Goal: Task Accomplishment & Management: Use online tool/utility

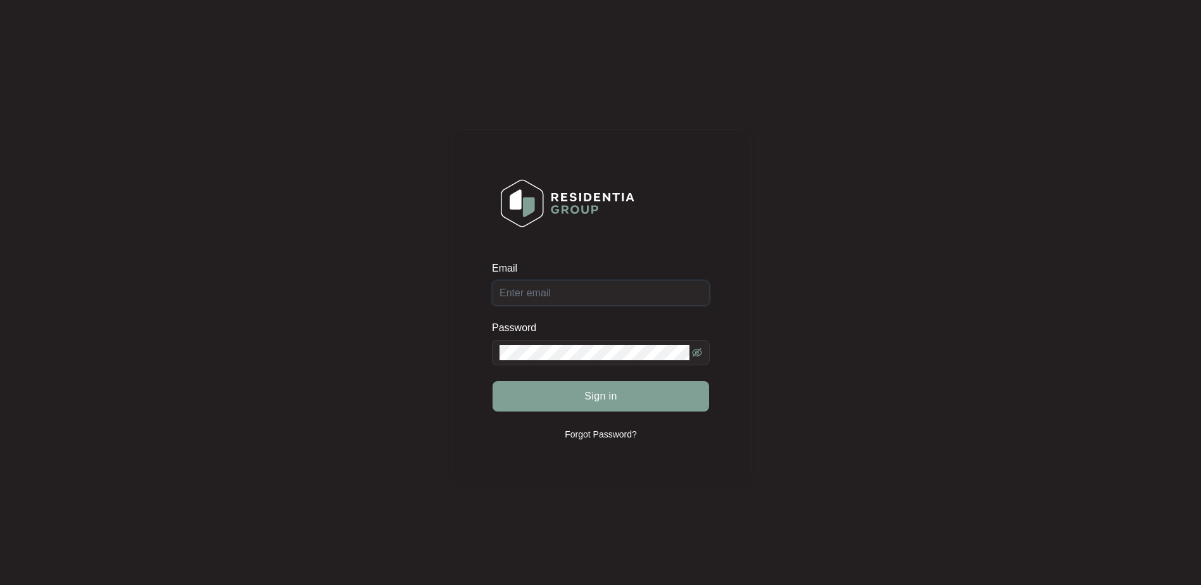
type input "[EMAIL_ADDRESS][DOMAIN_NAME]"
click at [601, 397] on span "Sign in" at bounding box center [600, 396] width 33 height 15
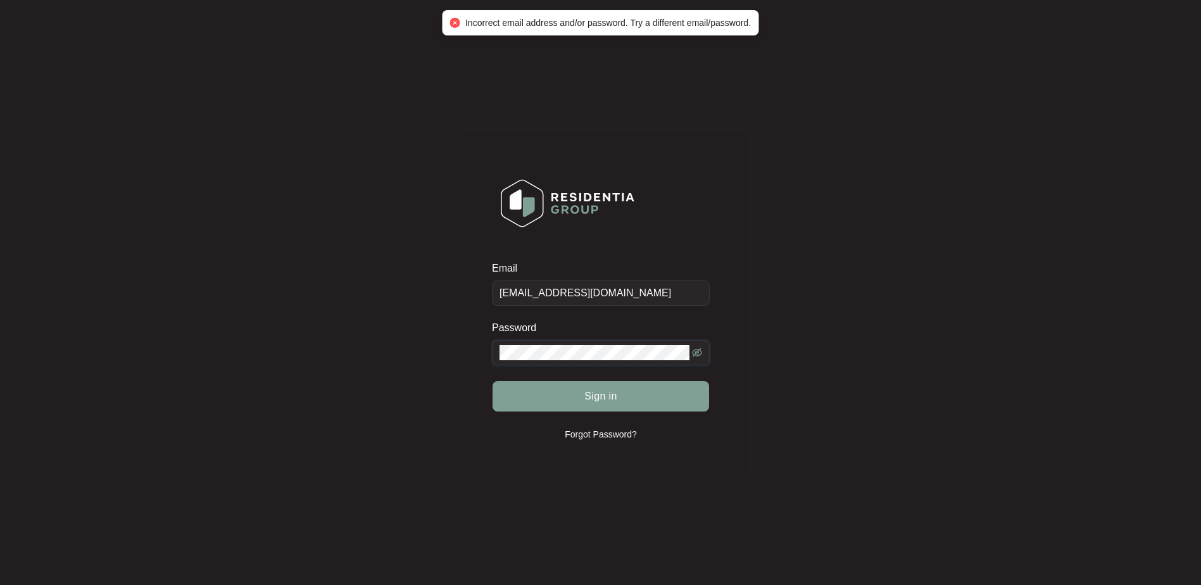
click at [421, 358] on div "Email [EMAIL_ADDRESS][DOMAIN_NAME] Password Sign in Forgot Password?" at bounding box center [600, 306] width 1175 height 586
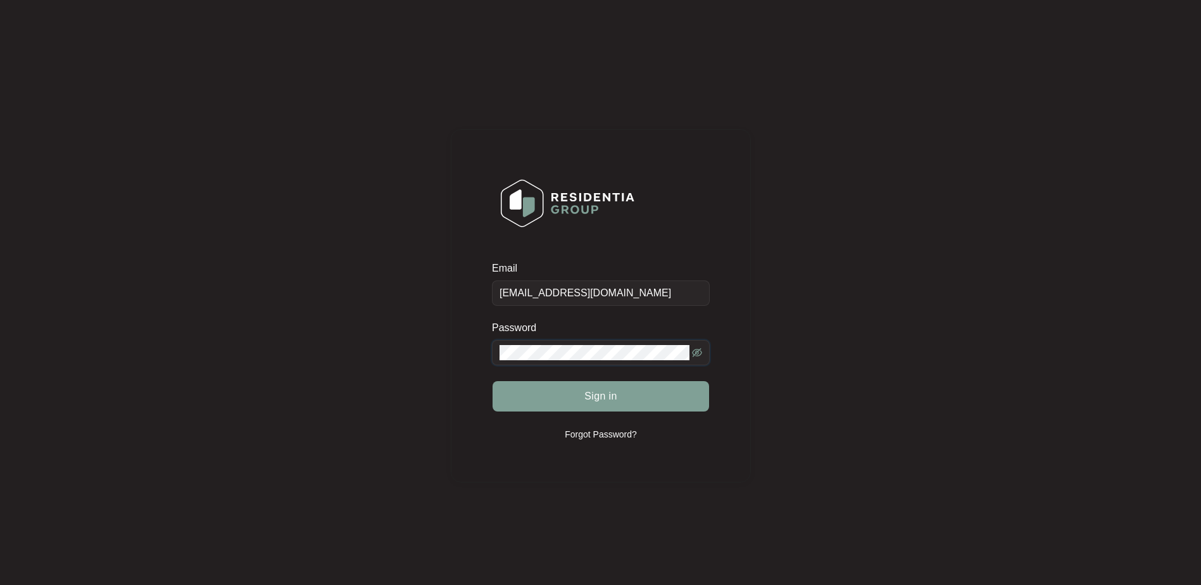
click at [483, 355] on div "Email [EMAIL_ADDRESS][DOMAIN_NAME] Password Sign in Forgot Password?" at bounding box center [601, 305] width 300 height 353
click at [399, 344] on div "Email [EMAIL_ADDRESS][DOMAIN_NAME] Password Sign in Forgot Password?" at bounding box center [600, 306] width 1175 height 586
click at [511, 394] on button "Sign in" at bounding box center [600, 396] width 216 height 30
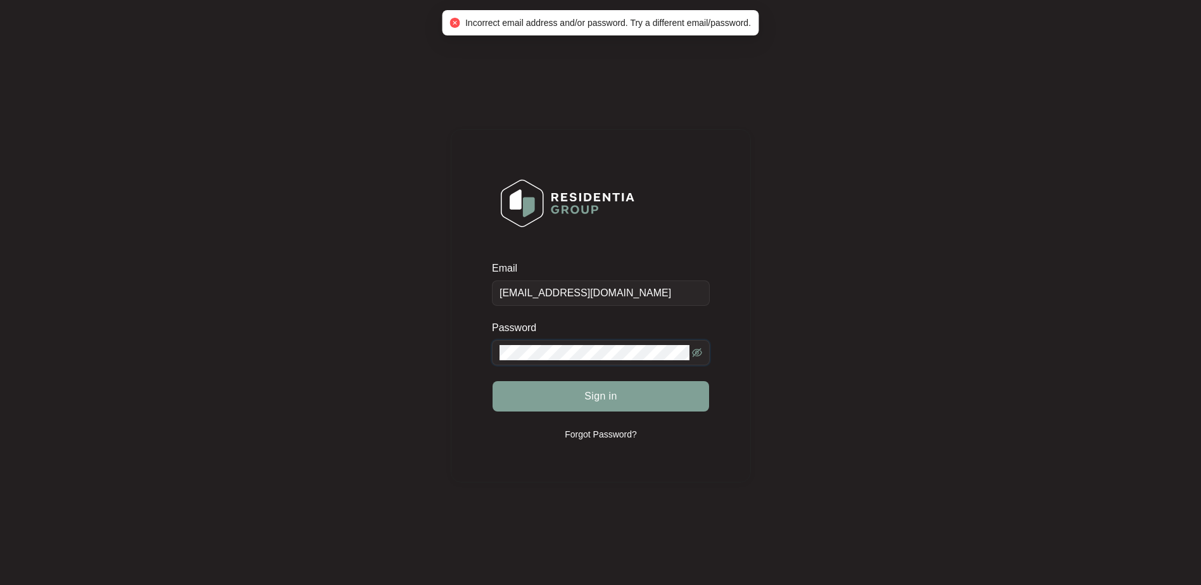
click at [286, 315] on div "Email [EMAIL_ADDRESS][DOMAIN_NAME] Password Sign in Forgot Password?" at bounding box center [600, 306] width 1175 height 586
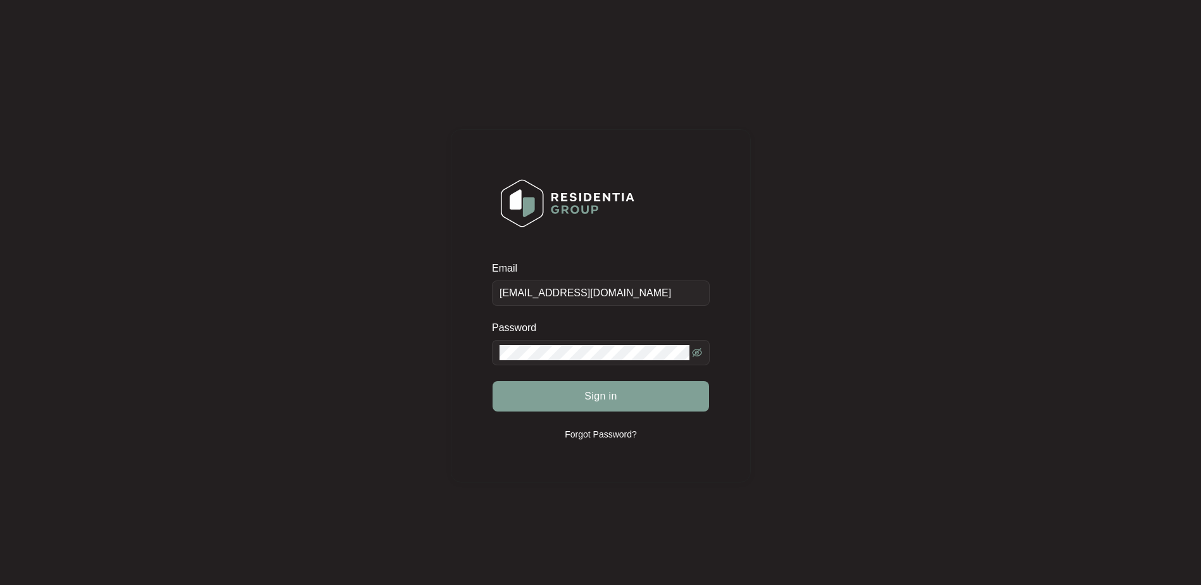
click at [510, 404] on button "Sign in" at bounding box center [600, 396] width 216 height 30
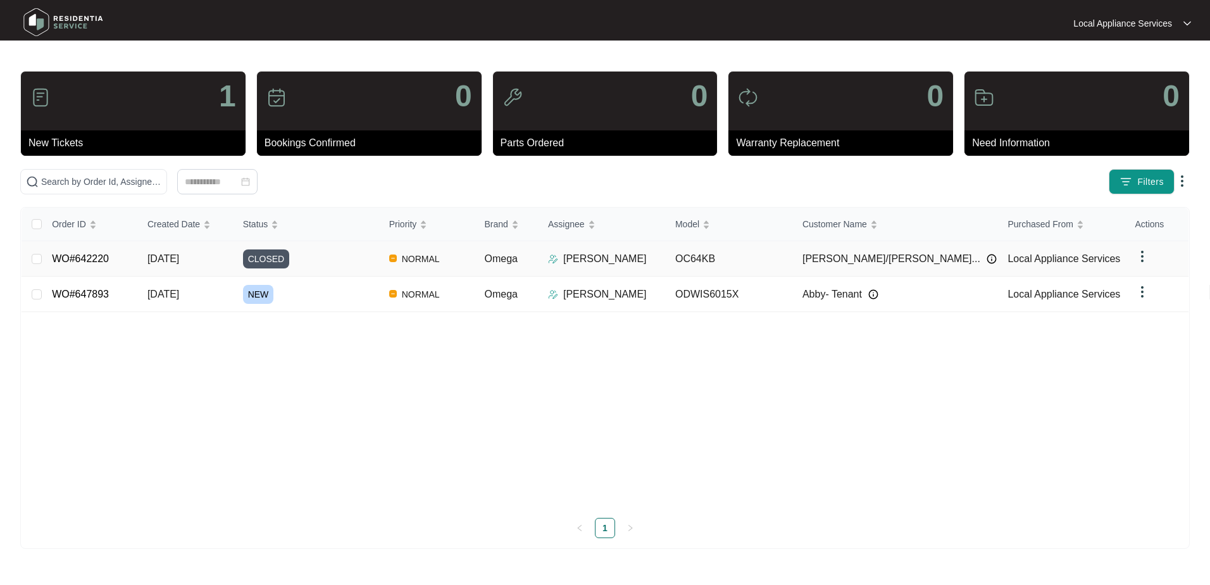
click at [875, 255] on span "[PERSON_NAME]/[PERSON_NAME]..." at bounding box center [892, 258] width 178 height 15
click at [131, 261] on td "WO#642220" at bounding box center [90, 258] width 96 height 35
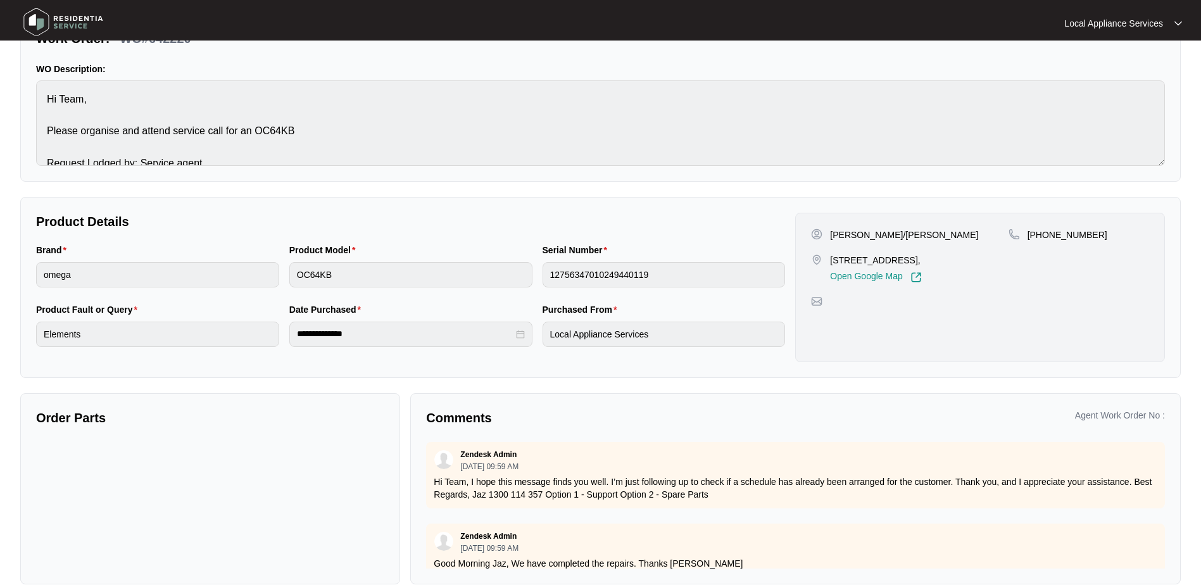
scroll to position [120, 0]
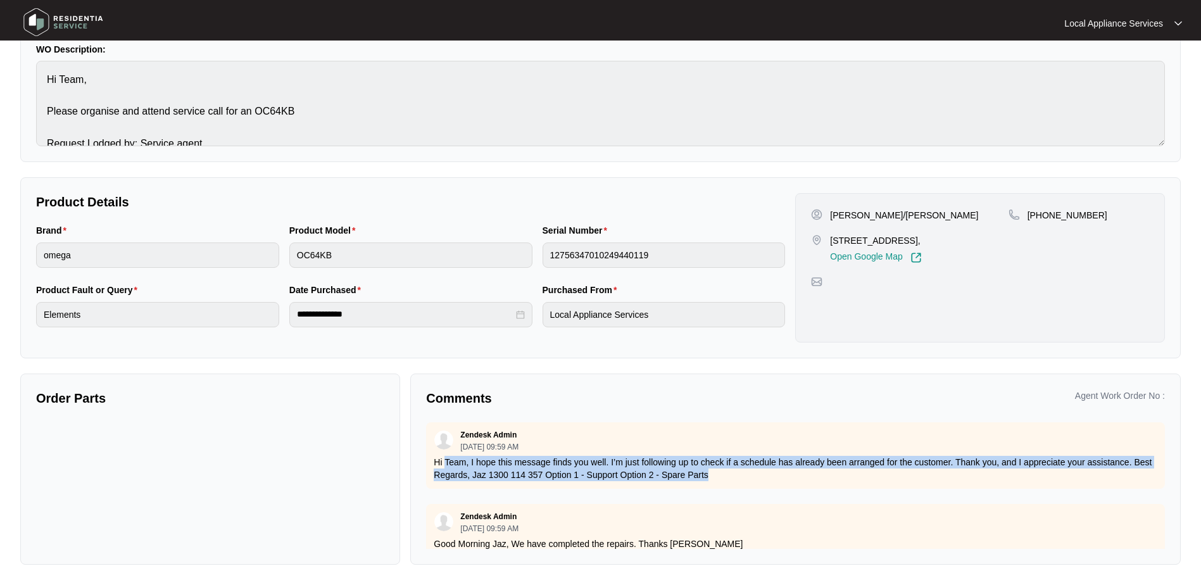
drag, startPoint x: 771, startPoint y: 478, endPoint x: 447, endPoint y: 461, distance: 323.9
click at [447, 461] on p "Hi Team, I hope this message finds you well. I’m just following up to check if …" at bounding box center [795, 468] width 723 height 25
drag, startPoint x: 447, startPoint y: 461, endPoint x: 814, endPoint y: 477, distance: 366.8
click at [814, 477] on p "Hi Team, I hope this message finds you well. I’m just following up to check if …" at bounding box center [795, 468] width 723 height 25
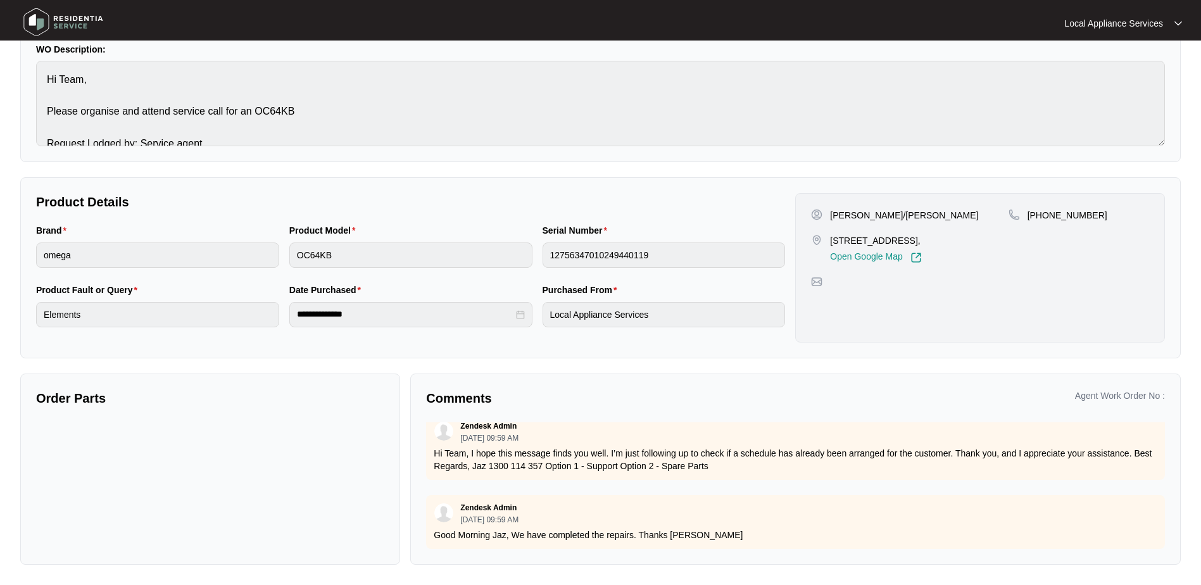
scroll to position [18, 0]
drag, startPoint x: 735, startPoint y: 527, endPoint x: 458, endPoint y: 488, distance: 279.9
click at [458, 495] on div "Zendesk Admin [DATE] 09:59 AM Good Morning Jaz, We have completed the repairs. …" at bounding box center [795, 522] width 739 height 54
click at [799, 511] on div "Zendesk Admin [DATE] 09:59 AM" at bounding box center [795, 513] width 723 height 21
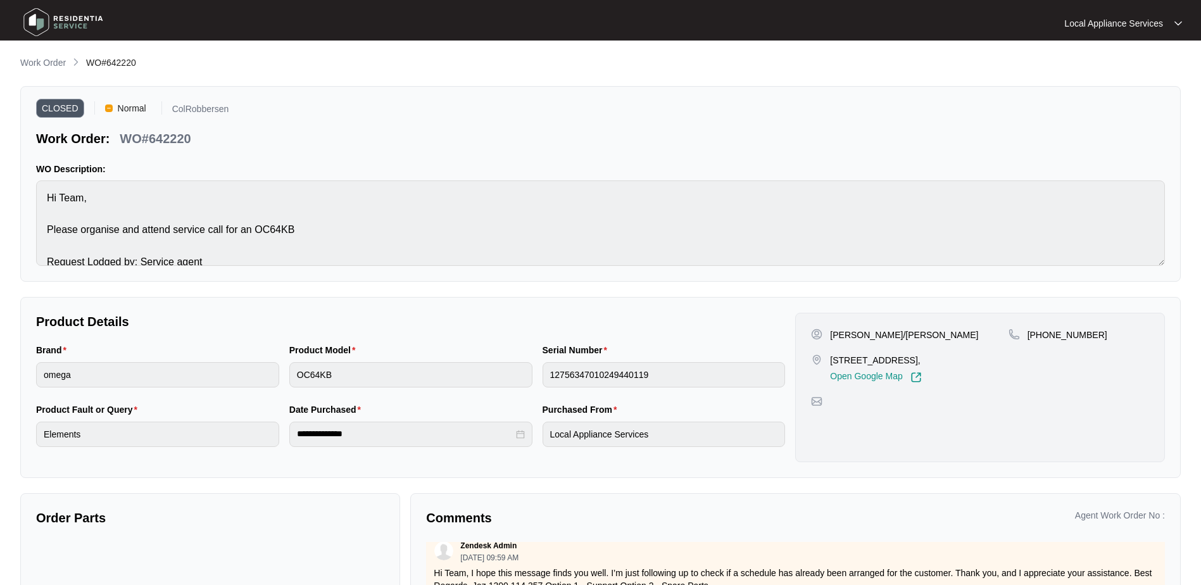
scroll to position [0, 0]
click at [52, 106] on span "CLOSED" at bounding box center [60, 108] width 48 height 19
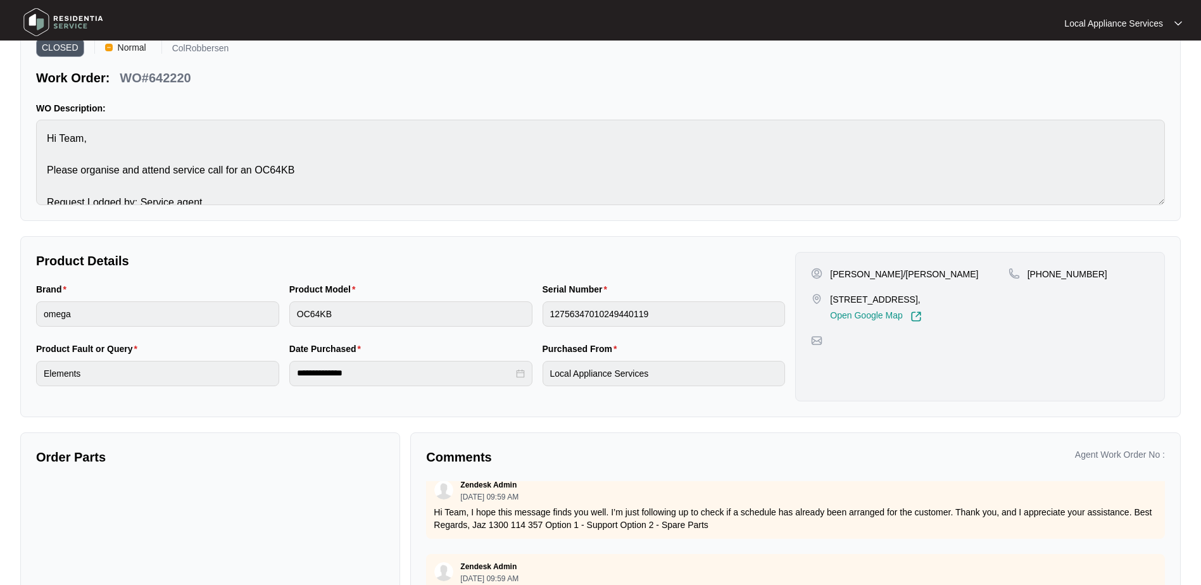
scroll to position [120, 0]
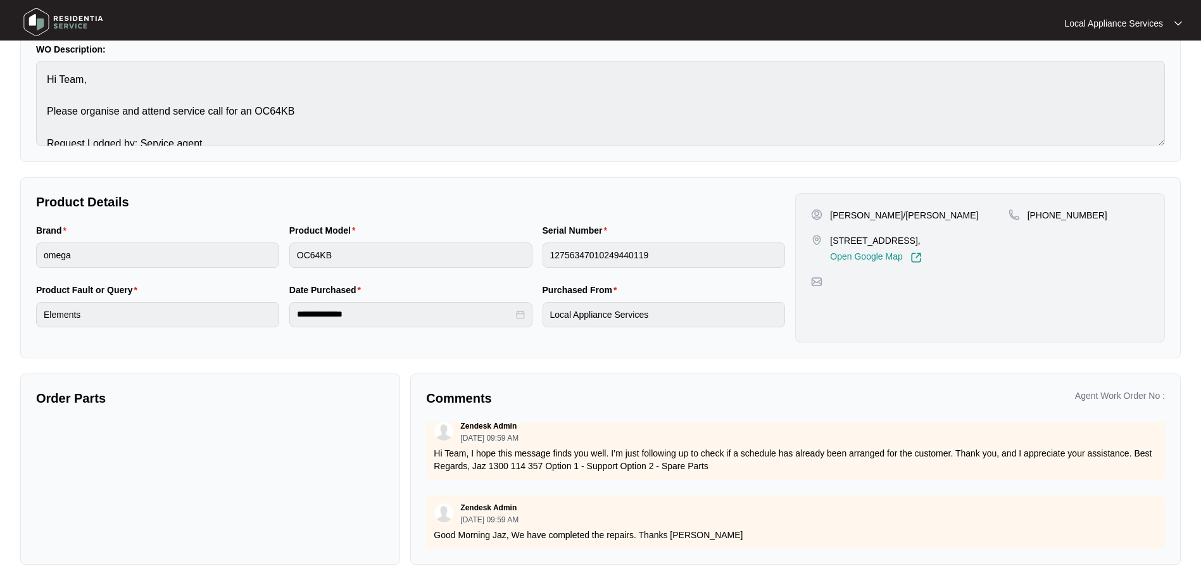
drag, startPoint x: 94, startPoint y: 394, endPoint x: 251, endPoint y: 396, distance: 157.6
click at [96, 394] on p "Order Parts" at bounding box center [210, 398] width 348 height 18
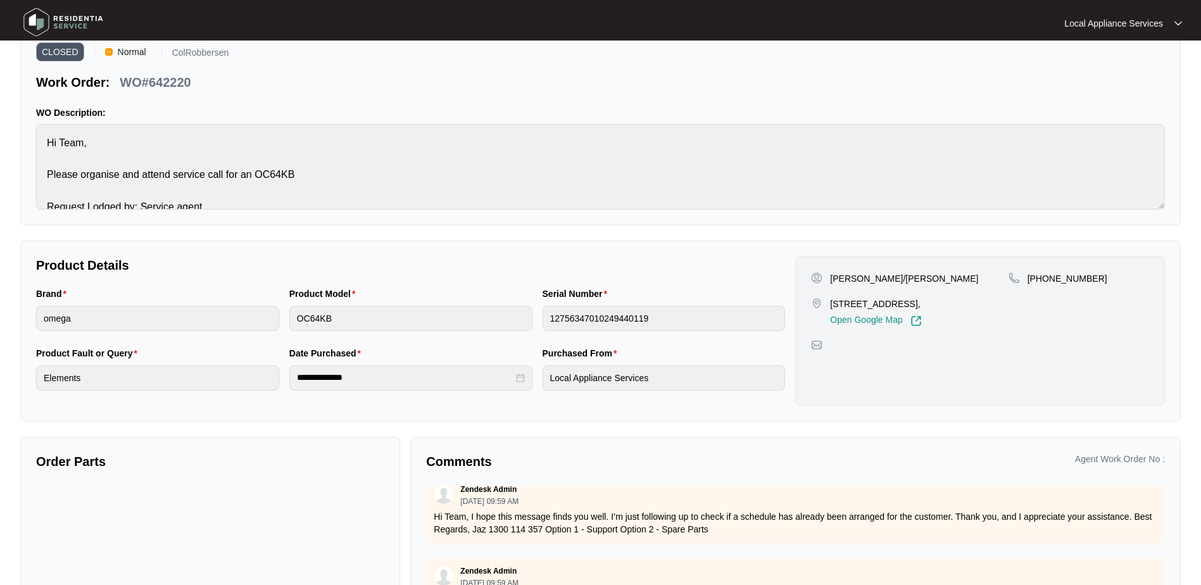
scroll to position [0, 0]
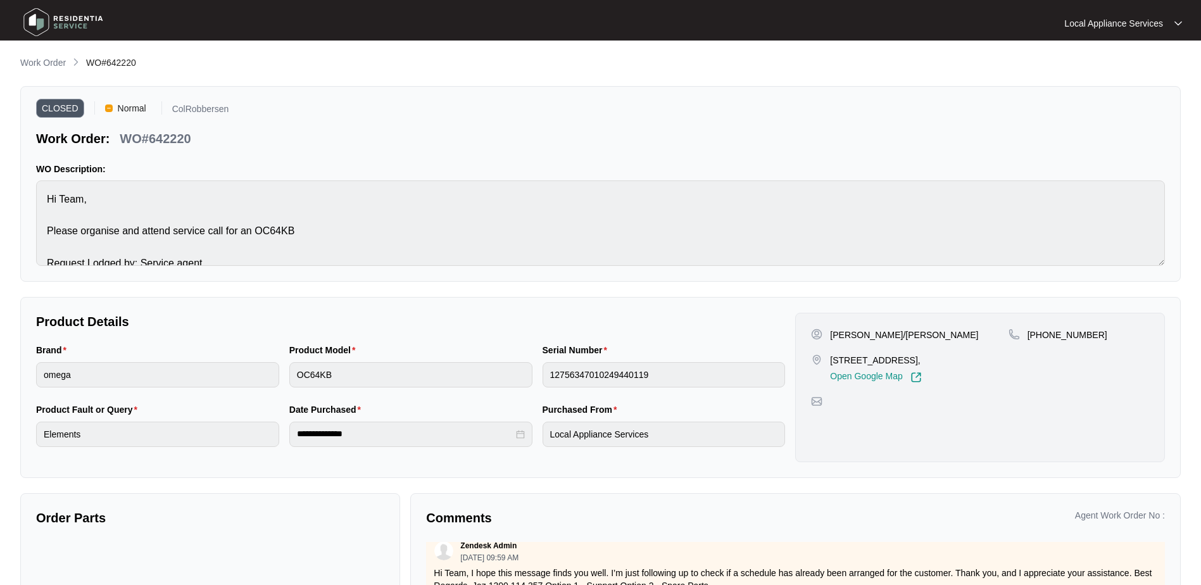
drag, startPoint x: 124, startPoint y: 109, endPoint x: 109, endPoint y: 92, distance: 22.9
click at [122, 109] on span "Normal" at bounding box center [132, 108] width 39 height 19
click at [49, 64] on p "Work Order" at bounding box center [43, 62] width 46 height 13
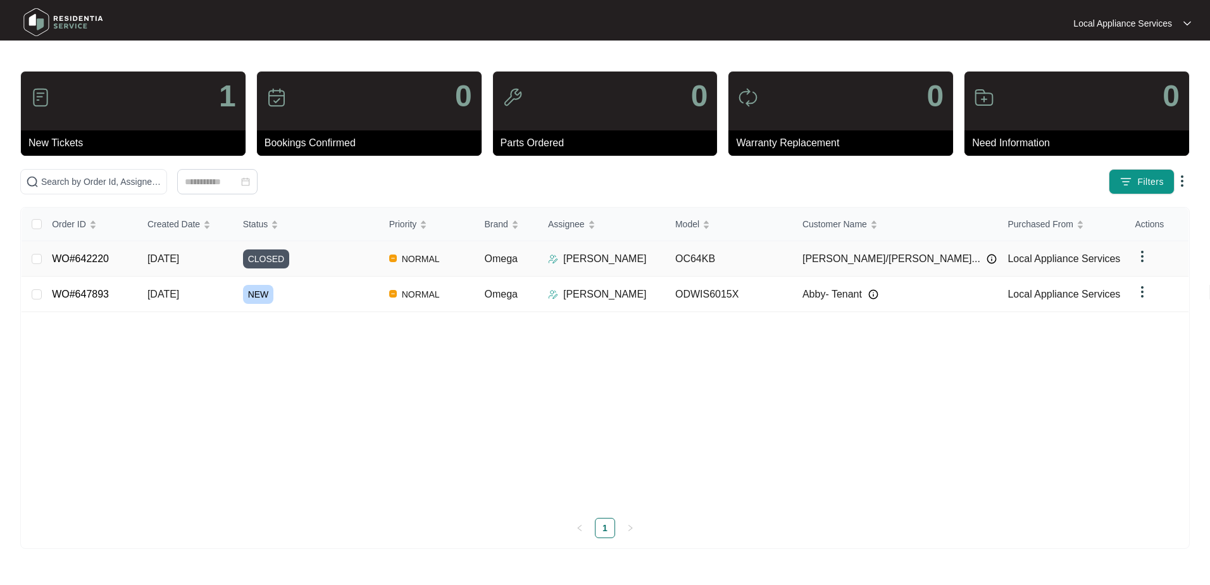
click at [1137, 253] on img at bounding box center [1142, 256] width 15 height 15
click at [1129, 252] on td at bounding box center [1157, 258] width 64 height 35
click at [633, 263] on p "[PERSON_NAME]" at bounding box center [605, 258] width 84 height 15
click at [742, 259] on td "OC64KB" at bounding box center [728, 258] width 127 height 35
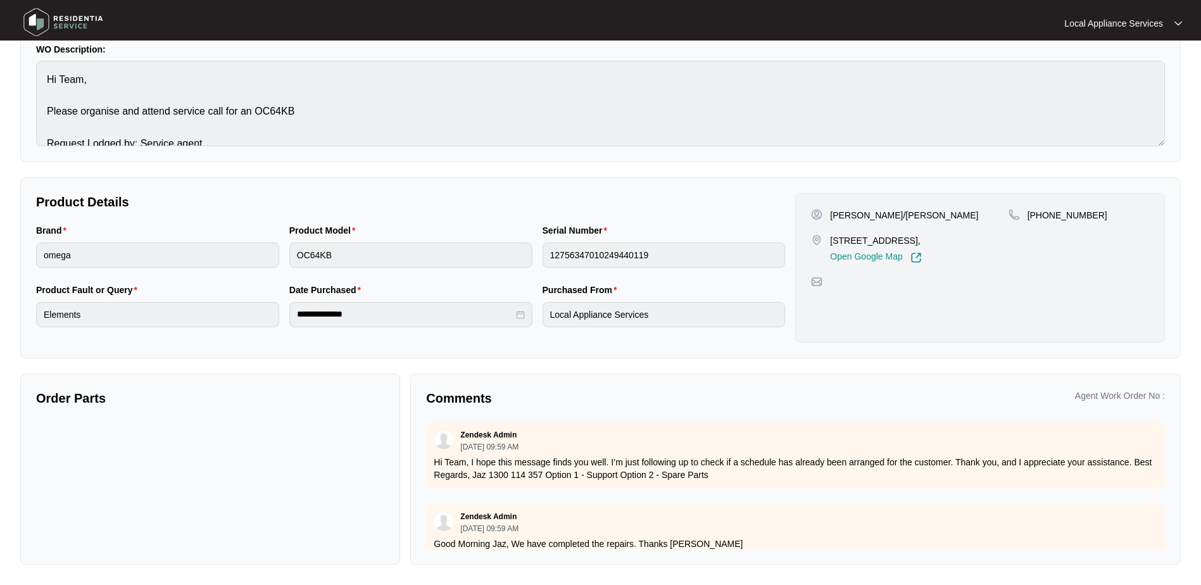
scroll to position [18, 0]
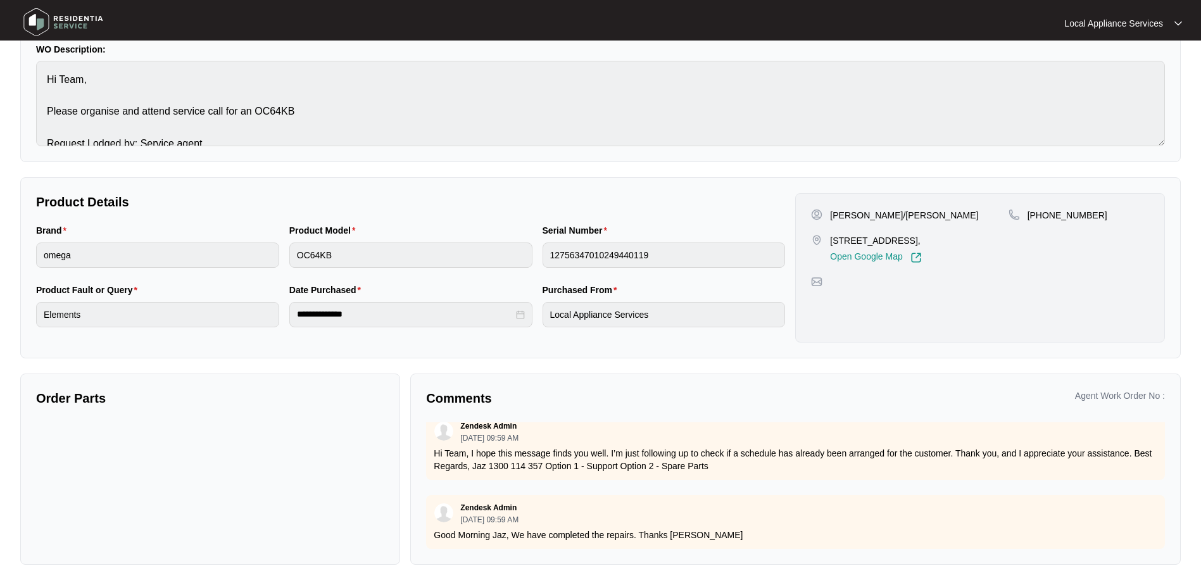
click at [702, 528] on p "Good Morning Jaz, We have completed the repairs. Thanks [PERSON_NAME]" at bounding box center [795, 534] width 723 height 13
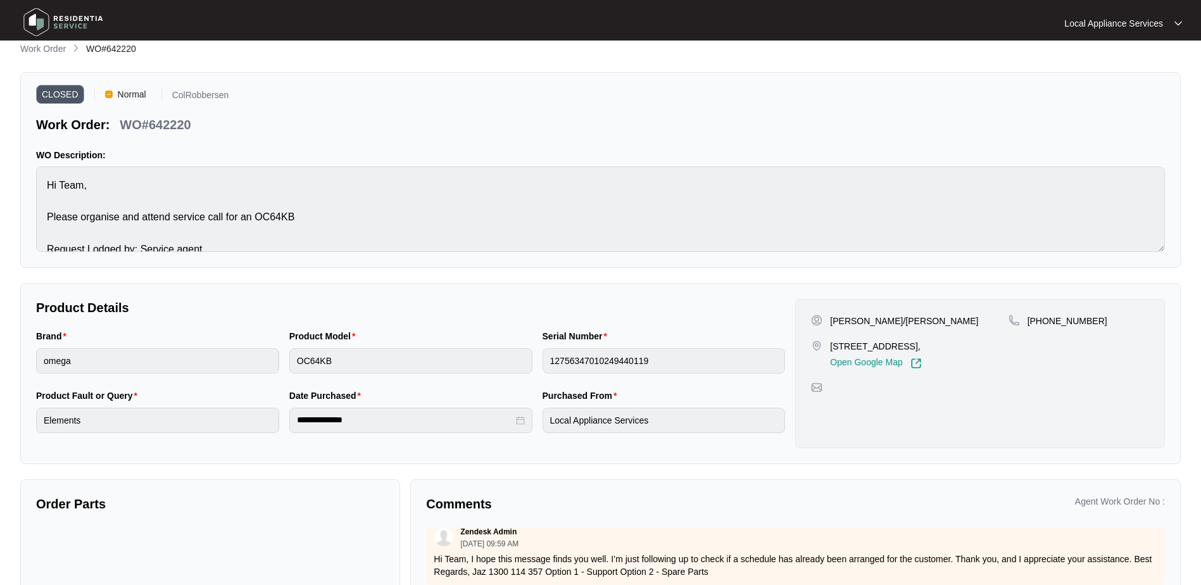
scroll to position [0, 0]
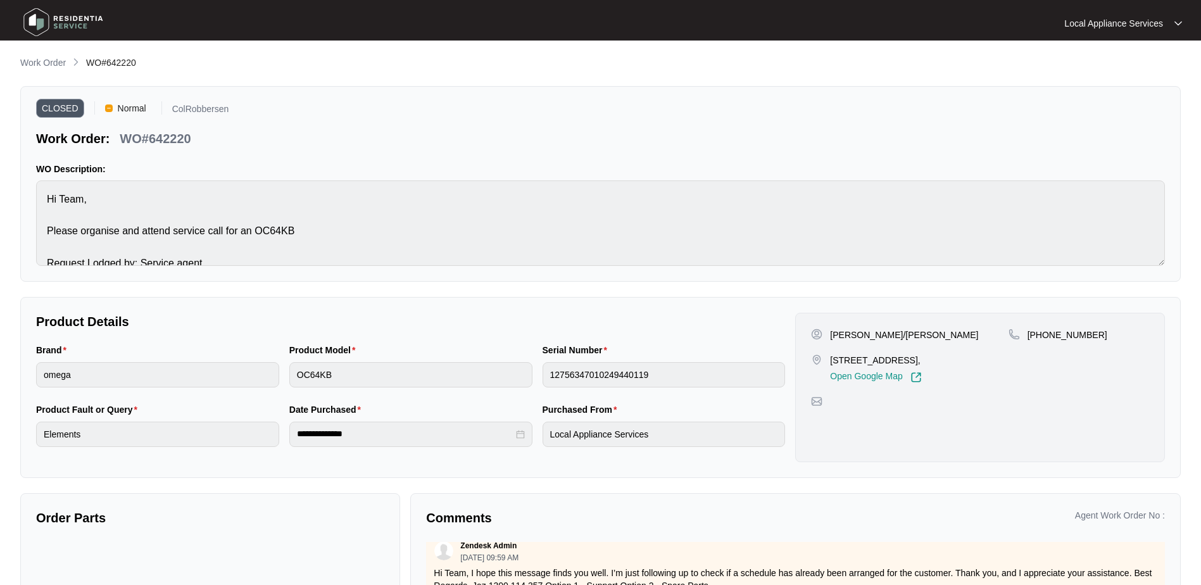
click at [37, 58] on p "Work Order" at bounding box center [43, 62] width 46 height 13
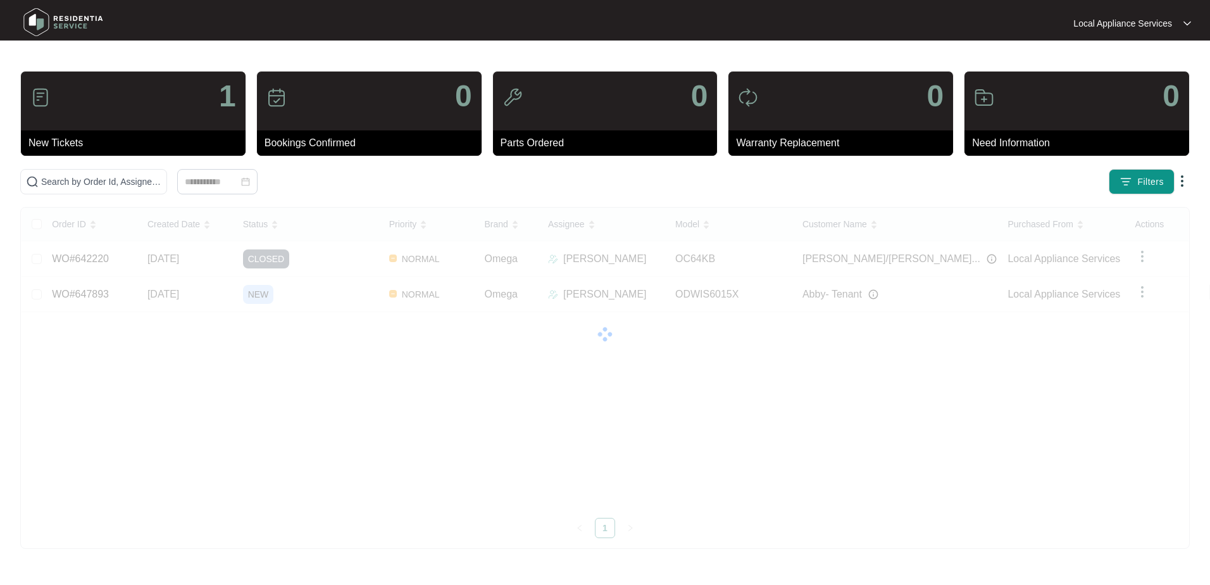
click at [68, 292] on div "Order ID Created Date Status Priority Brand Assignee Model Customer Name Purcha…" at bounding box center [605, 373] width 1167 height 330
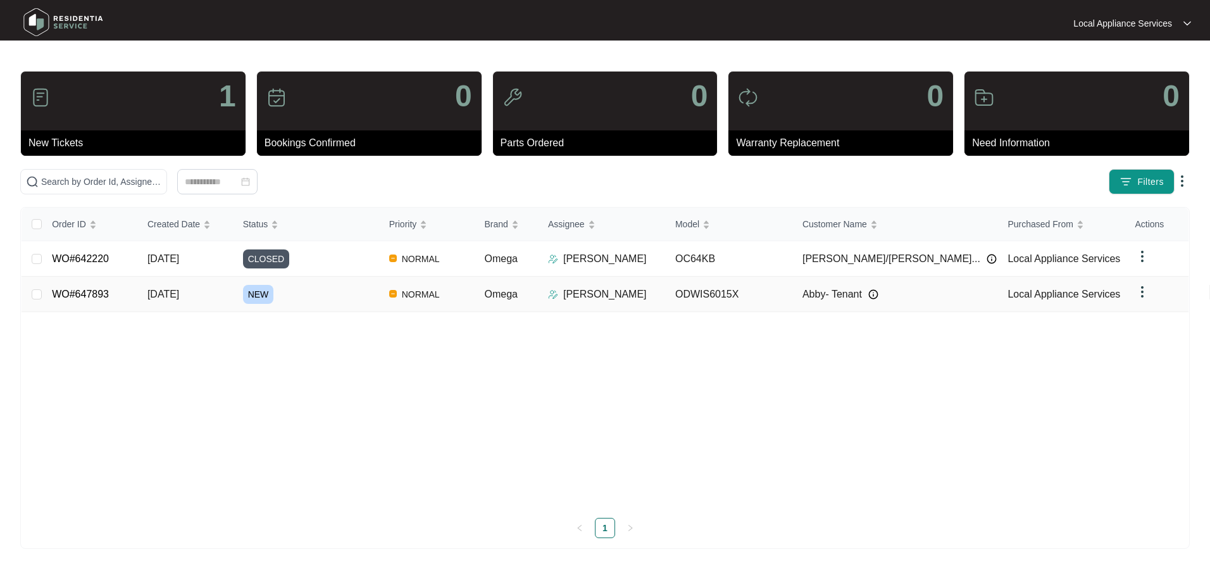
click at [81, 291] on link "WO#647893" at bounding box center [80, 294] width 57 height 11
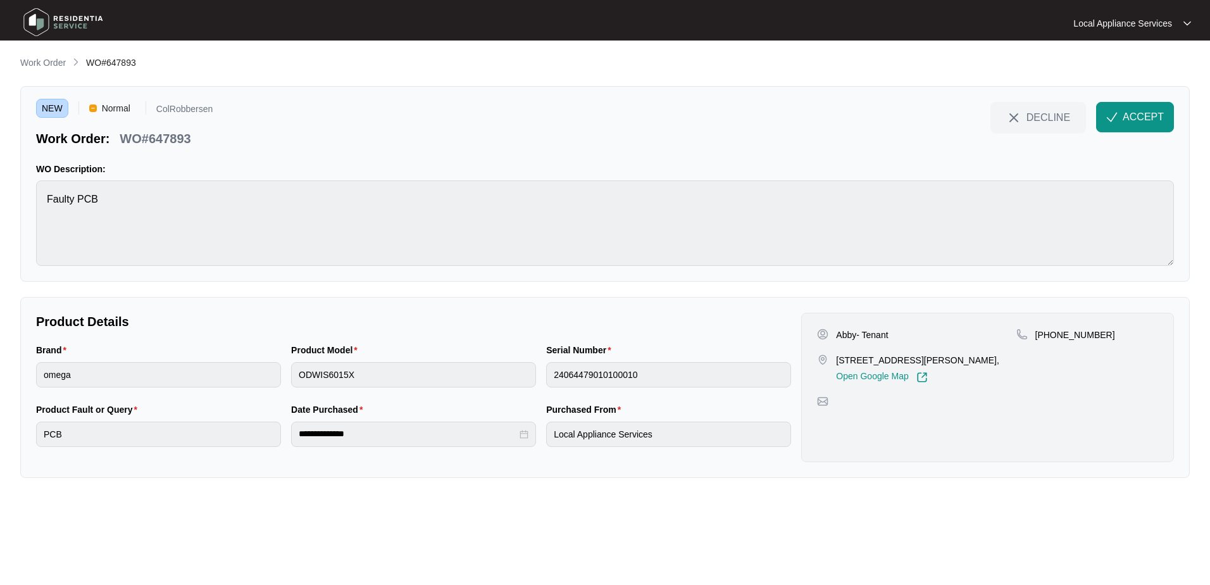
click at [1153, 116] on span "ACCEPT" at bounding box center [1143, 116] width 41 height 15
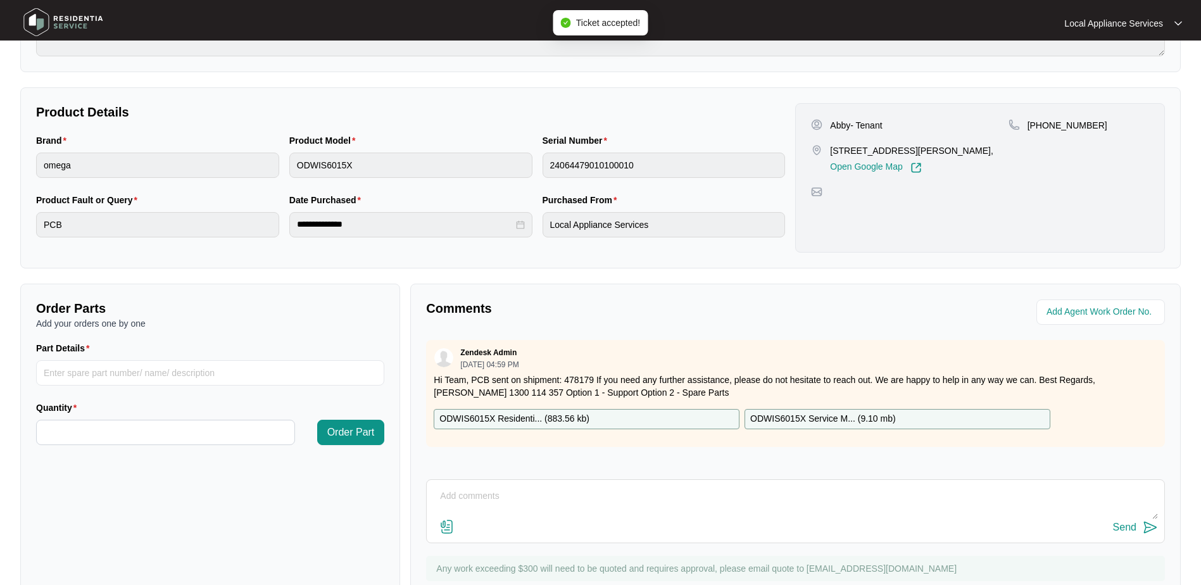
scroll to position [253, 0]
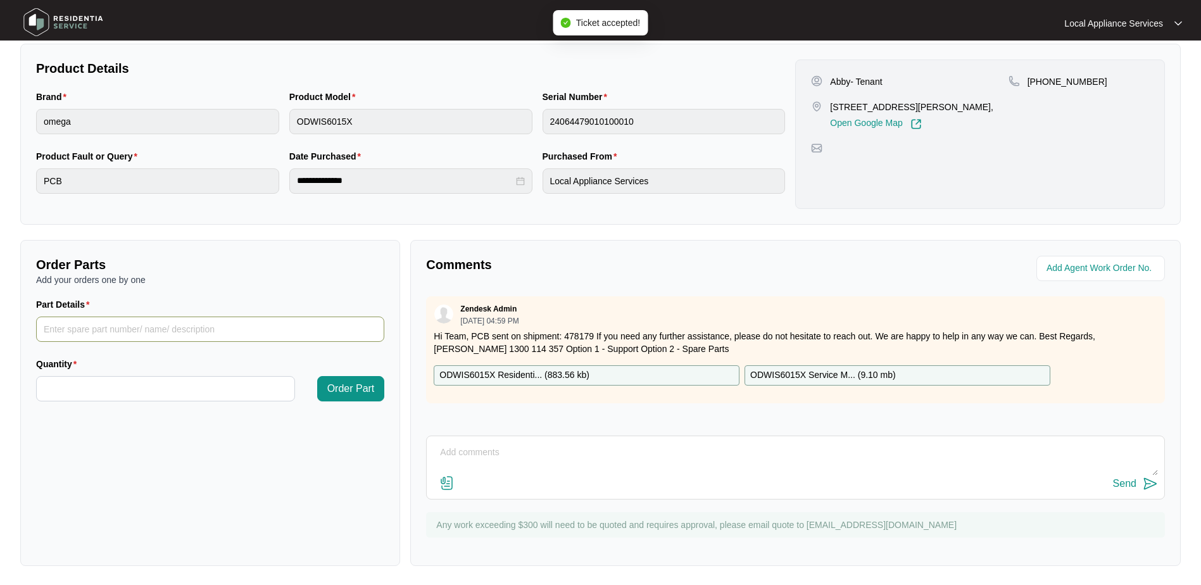
click at [139, 323] on input "Part Details" at bounding box center [210, 328] width 348 height 25
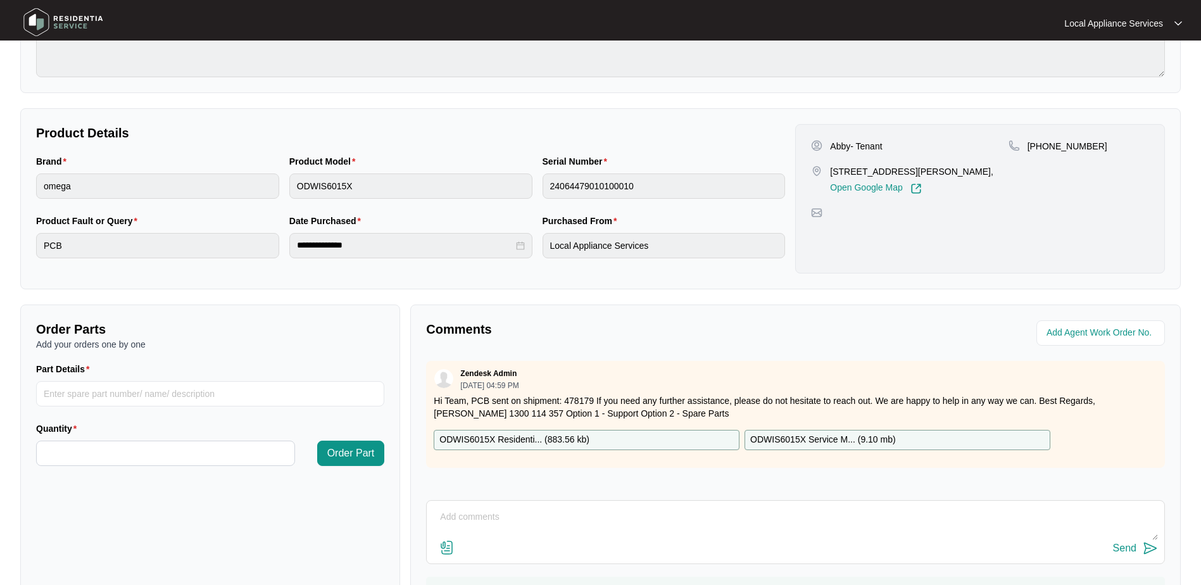
scroll to position [255, 0]
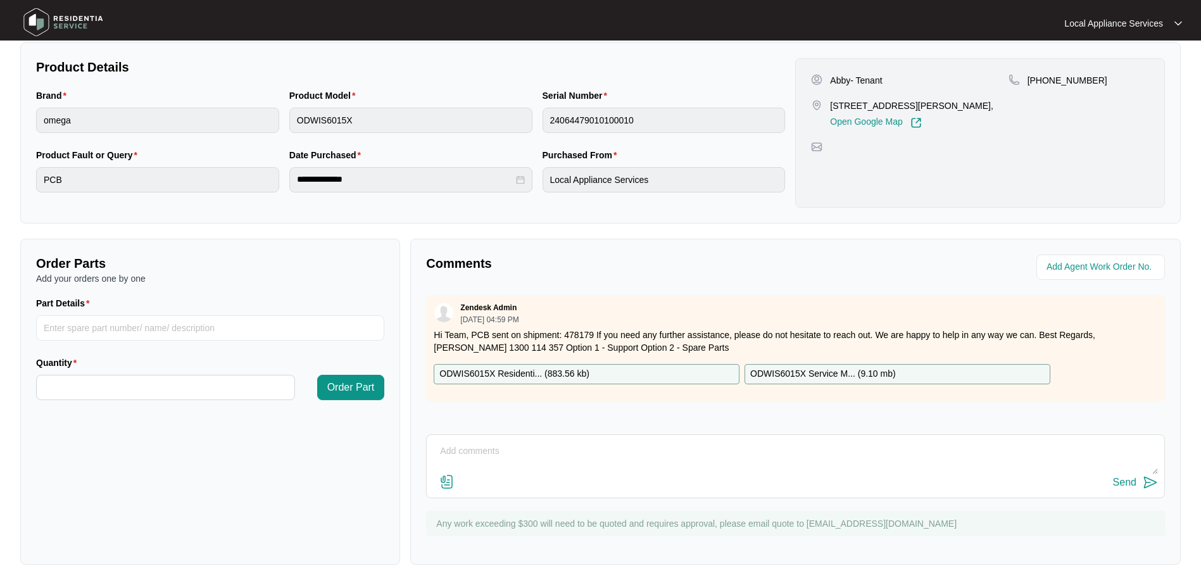
click at [799, 246] on div "Comments Zendesk Admin [DATE] 04:59 PM Hi Team, PCB sent on shipment: 478179 If…" at bounding box center [795, 402] width 770 height 326
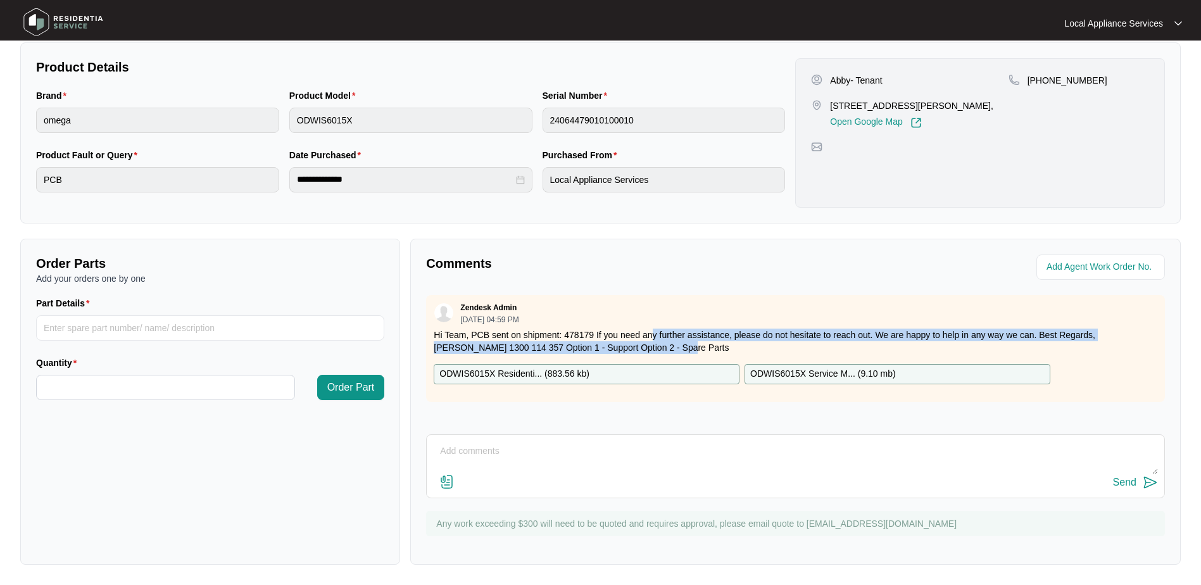
drag, startPoint x: 641, startPoint y: 346, endPoint x: 646, endPoint y: 326, distance: 20.4
click at [646, 326] on div "Zendesk Admin [DATE] 04:59 PM Hi Team, PCB sent on shipment: 478179 If you need…" at bounding box center [795, 348] width 739 height 107
drag, startPoint x: 646, startPoint y: 326, endPoint x: 704, endPoint y: 334, distance: 58.7
click at [704, 334] on p "Hi Team, PCB sent on shipment: 478179 If you need any further assistance, pleas…" at bounding box center [795, 340] width 723 height 25
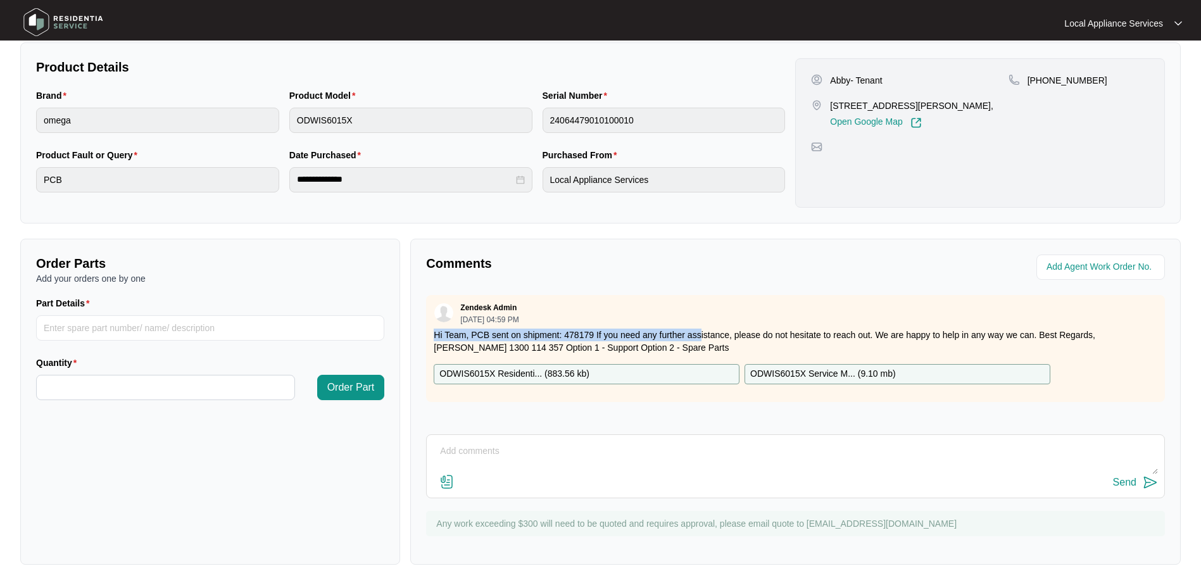
drag, startPoint x: 525, startPoint y: 323, endPoint x: 503, endPoint y: 321, distance: 22.3
click at [503, 321] on div "Zendesk Admin [DATE] 04:59 PM Hi Team, PCB sent on shipment: 478179 If you need…" at bounding box center [795, 348] width 739 height 107
drag, startPoint x: 503, startPoint y: 321, endPoint x: 635, endPoint y: 350, distance: 134.8
click at [635, 350] on p "Hi Team, PCB sent on shipment: 478179 If you need any further assistance, pleas…" at bounding box center [795, 340] width 723 height 25
click at [577, 459] on textarea at bounding box center [795, 457] width 725 height 33
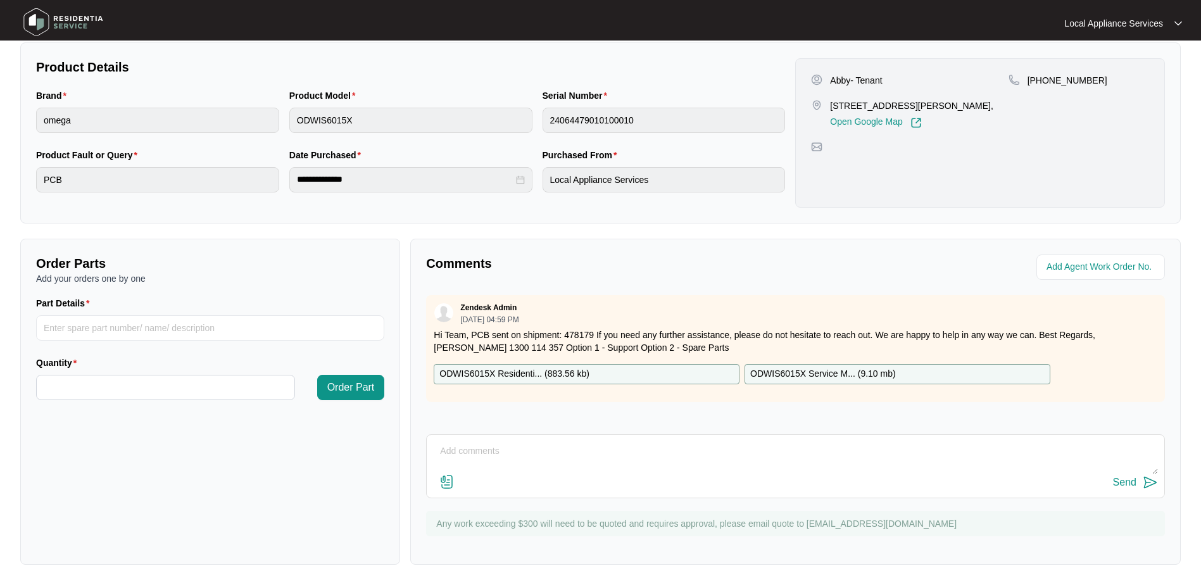
scroll to position [0, 0]
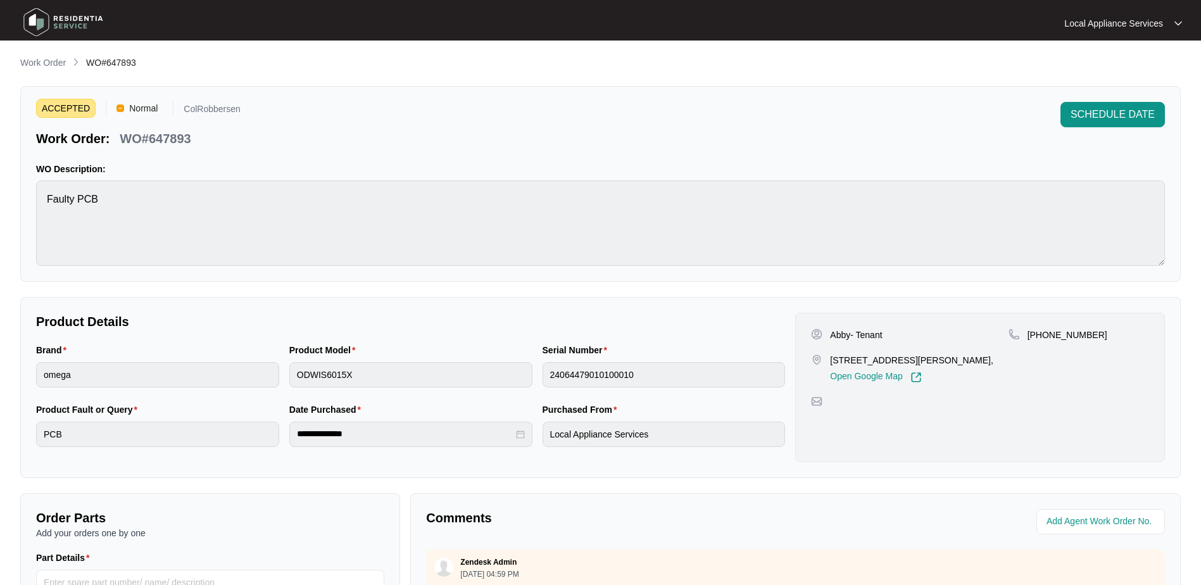
click at [1096, 109] on span "SCHEDULE DATE" at bounding box center [1112, 114] width 84 height 15
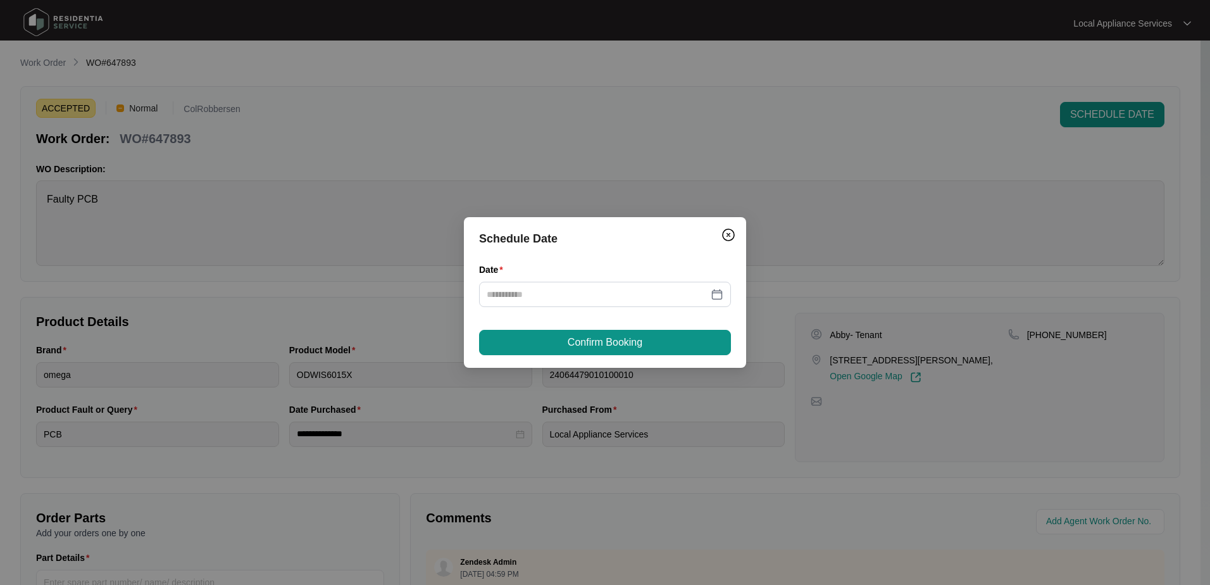
click at [717, 293] on div at bounding box center [605, 294] width 237 height 14
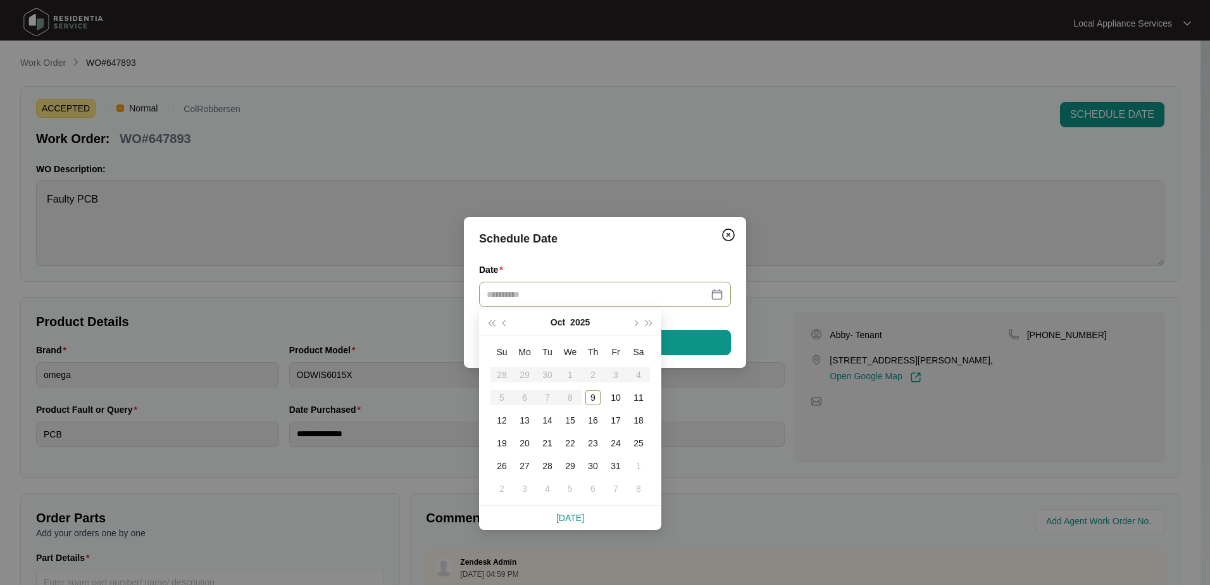
type input "**********"
click at [599, 401] on div "9" at bounding box center [592, 397] width 15 height 15
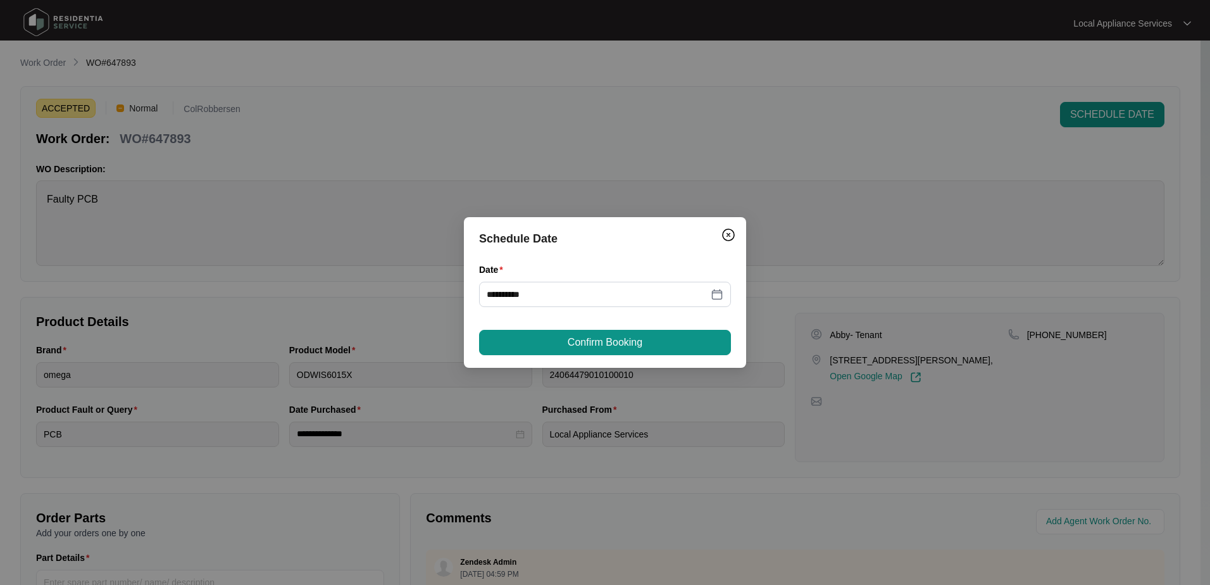
click at [646, 341] on button "Confirm Booking" at bounding box center [605, 342] width 252 height 25
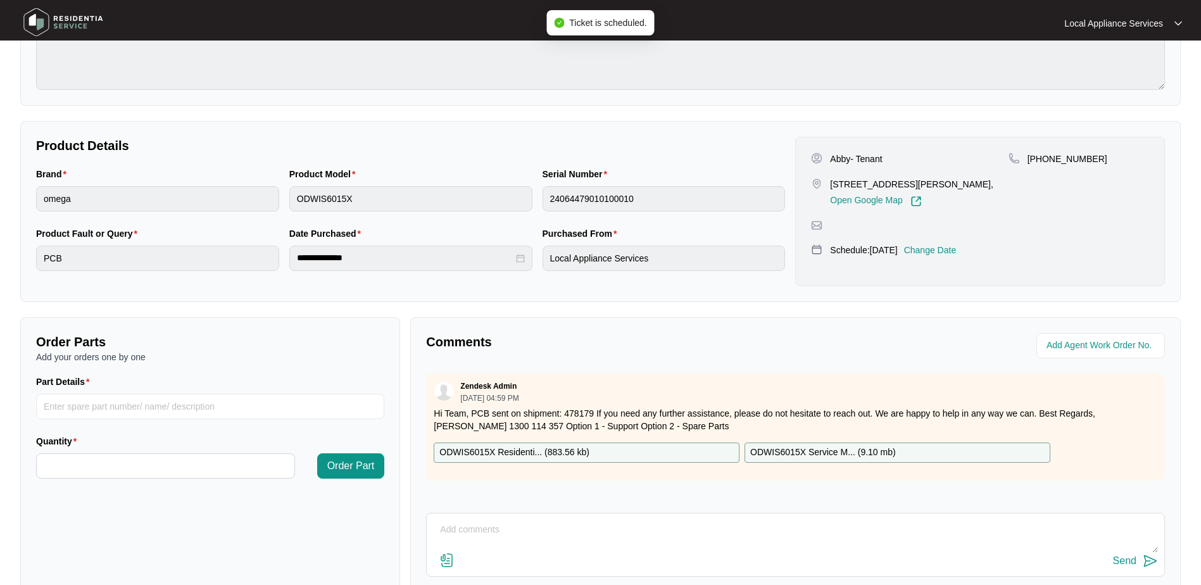
scroll to position [255, 0]
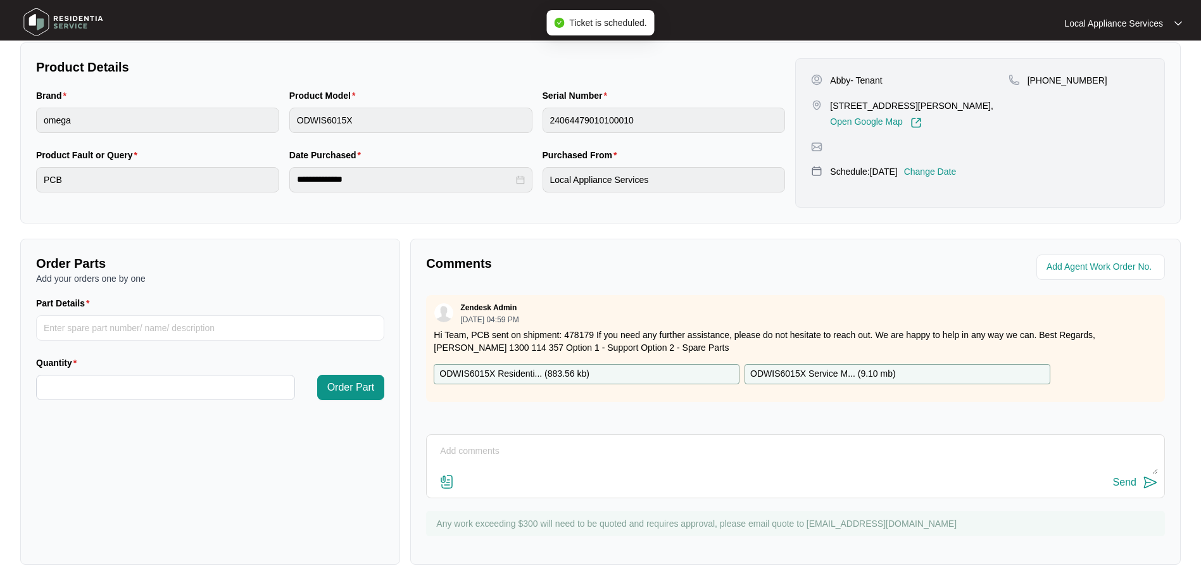
drag, startPoint x: 83, startPoint y: 343, endPoint x: 90, endPoint y: 342, distance: 7.0
click at [84, 343] on div "Part Details" at bounding box center [210, 325] width 358 height 59
click at [209, 341] on div "Part Details" at bounding box center [210, 325] width 358 height 59
click at [216, 333] on input "Part Details" at bounding box center [210, 327] width 348 height 25
click at [116, 387] on input "Quantity" at bounding box center [166, 387] width 258 height 24
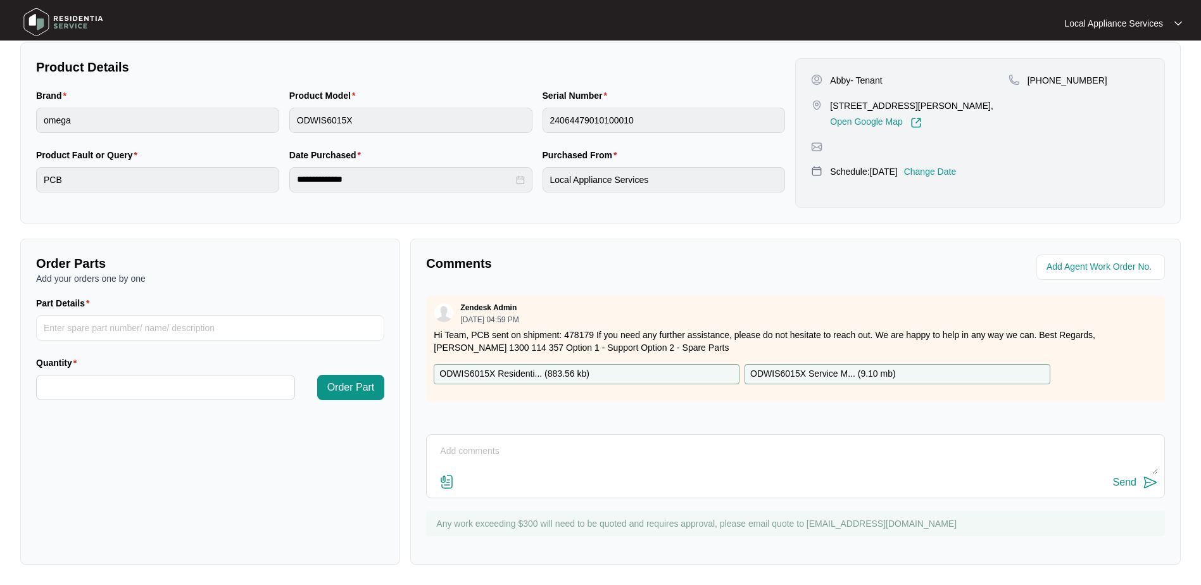
type input "*"
click at [735, 410] on div "Zendesk Admin [DATE] 04:59 PM Hi Team, PCB sent on shipment: 478179 If you need…" at bounding box center [795, 358] width 739 height 127
click at [219, 493] on div "Order Parts Add your orders one by one Part Details Quantity * Order Part" at bounding box center [210, 402] width 380 height 326
click at [544, 451] on textarea at bounding box center [795, 457] width 725 height 33
click at [1027, 230] on div "**********" at bounding box center [600, 182] width 1160 height 763
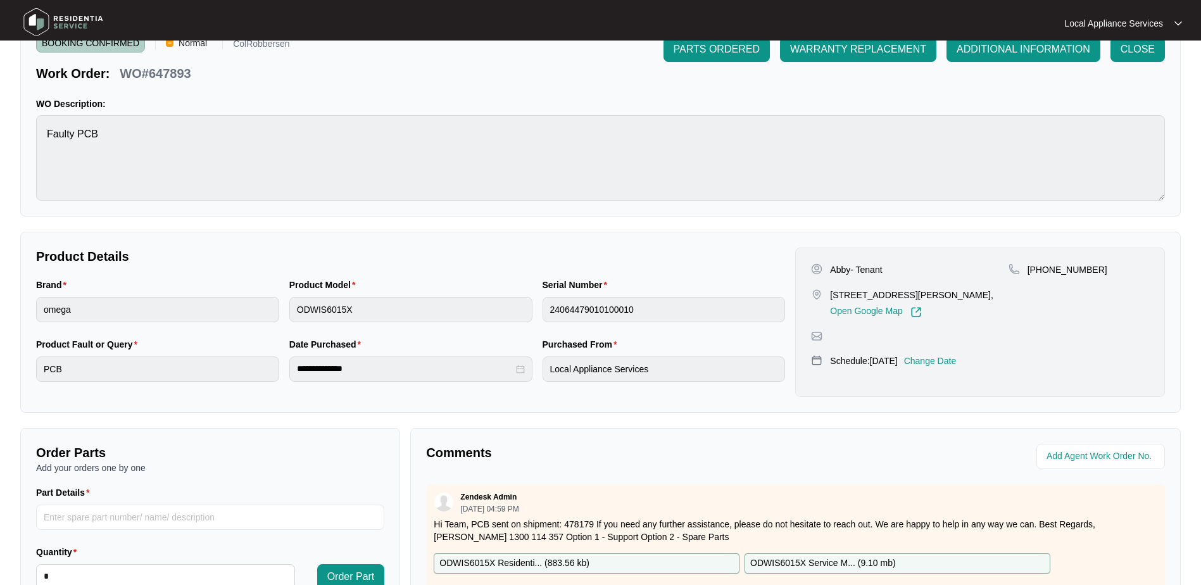
scroll to position [0, 0]
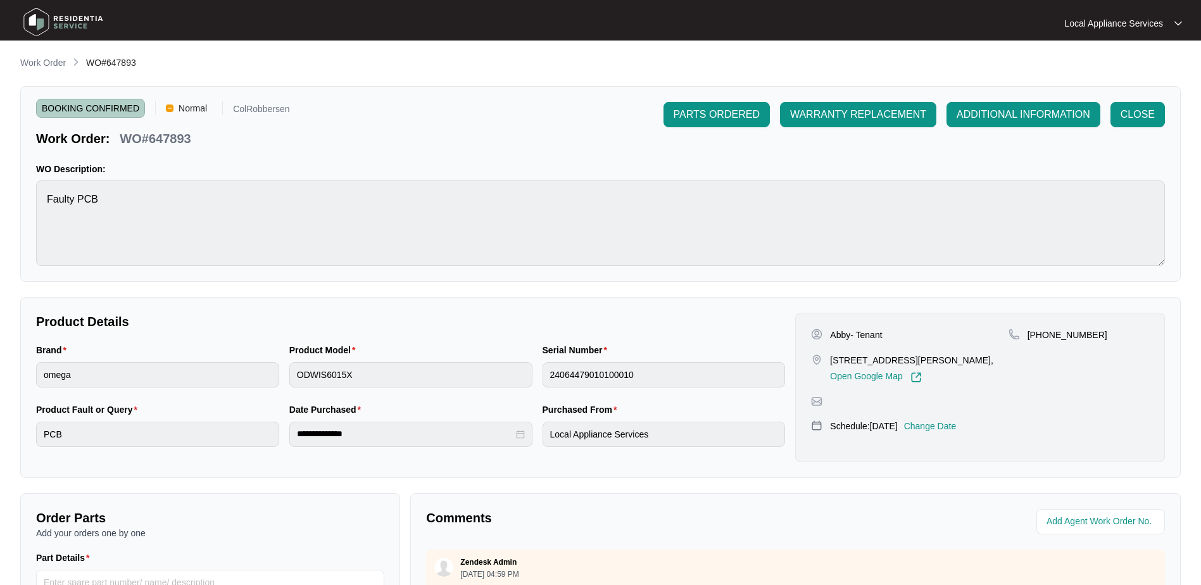
click at [729, 112] on span "PARTS ORDERED" at bounding box center [716, 114] width 86 height 15
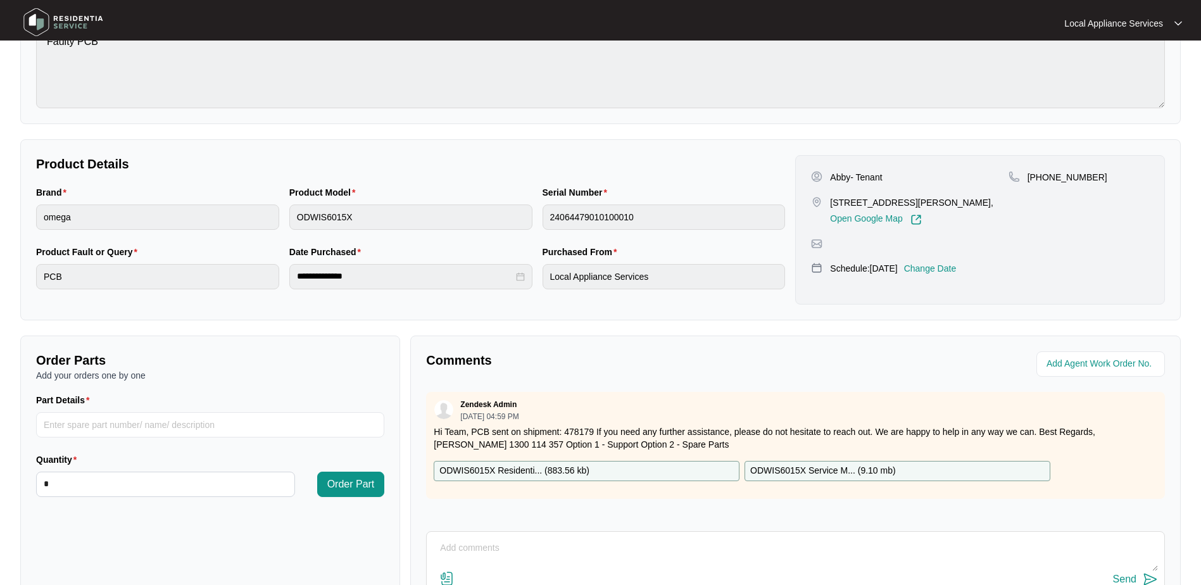
scroll to position [190, 0]
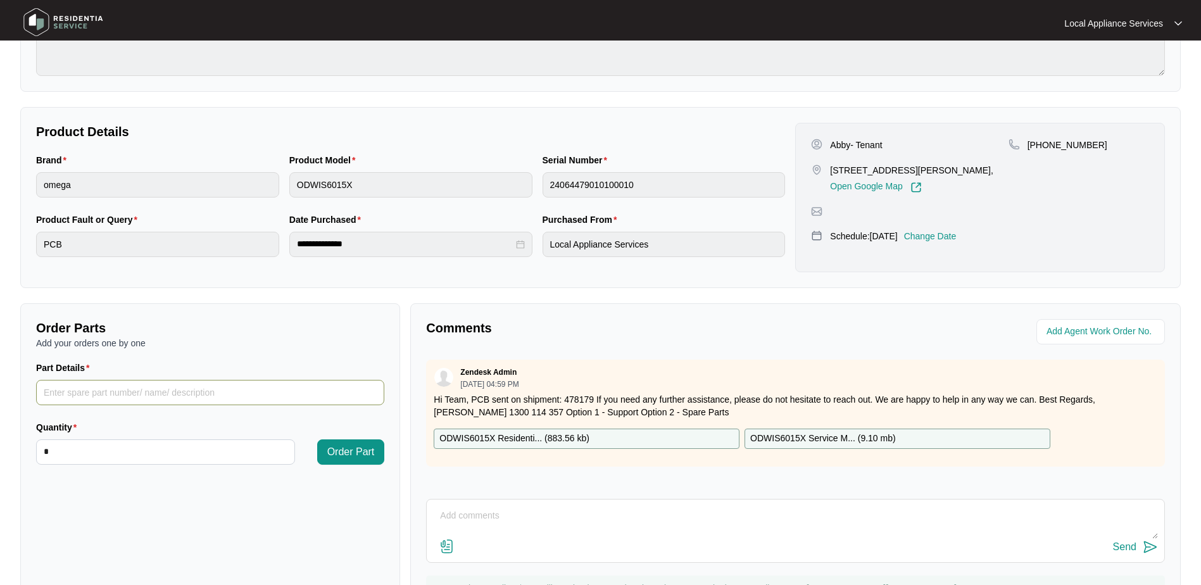
click at [85, 389] on input "Part Details" at bounding box center [210, 392] width 348 height 25
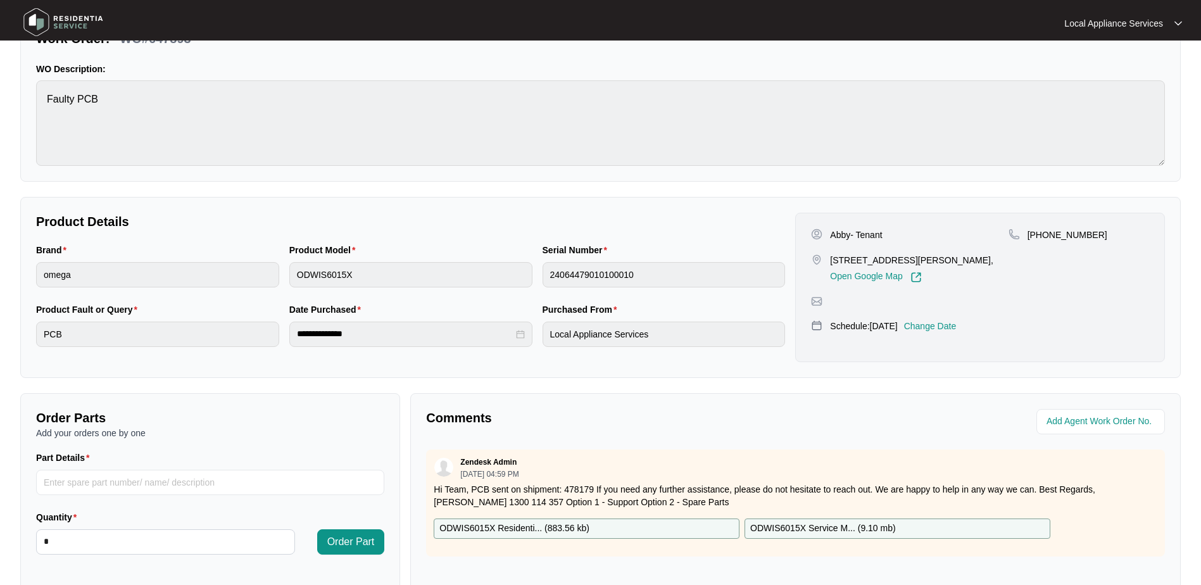
scroll to position [255, 0]
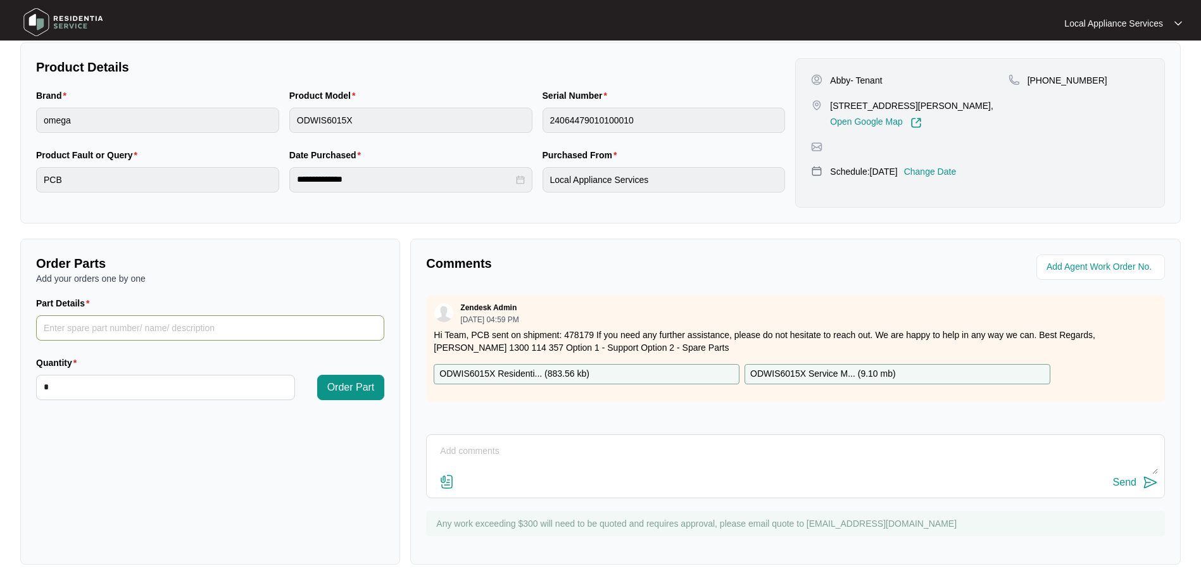
click at [122, 330] on input "Part Details" at bounding box center [210, 327] width 348 height 25
click at [201, 325] on input "Part Details" at bounding box center [210, 327] width 348 height 25
click at [653, 282] on div "Comments Zendesk Admin [DATE] 04:59 PM Hi Team, PCB sent on shipment: 478179 If…" at bounding box center [795, 402] width 770 height 326
click at [155, 327] on input "Part Details" at bounding box center [210, 327] width 348 height 25
click at [241, 261] on p "Order Parts" at bounding box center [210, 263] width 348 height 18
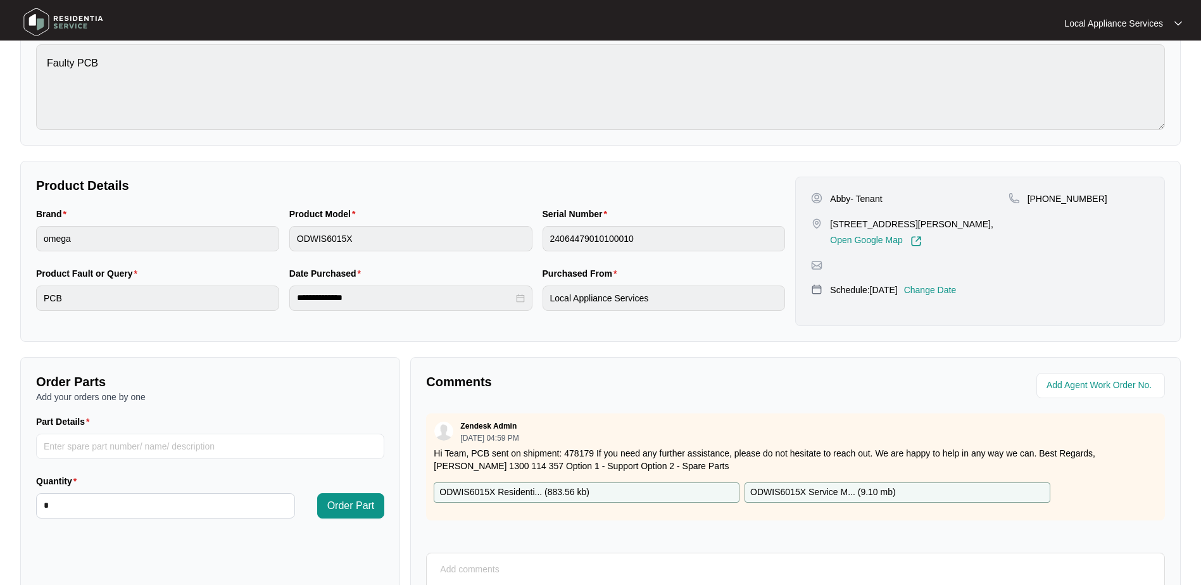
scroll to position [128, 0]
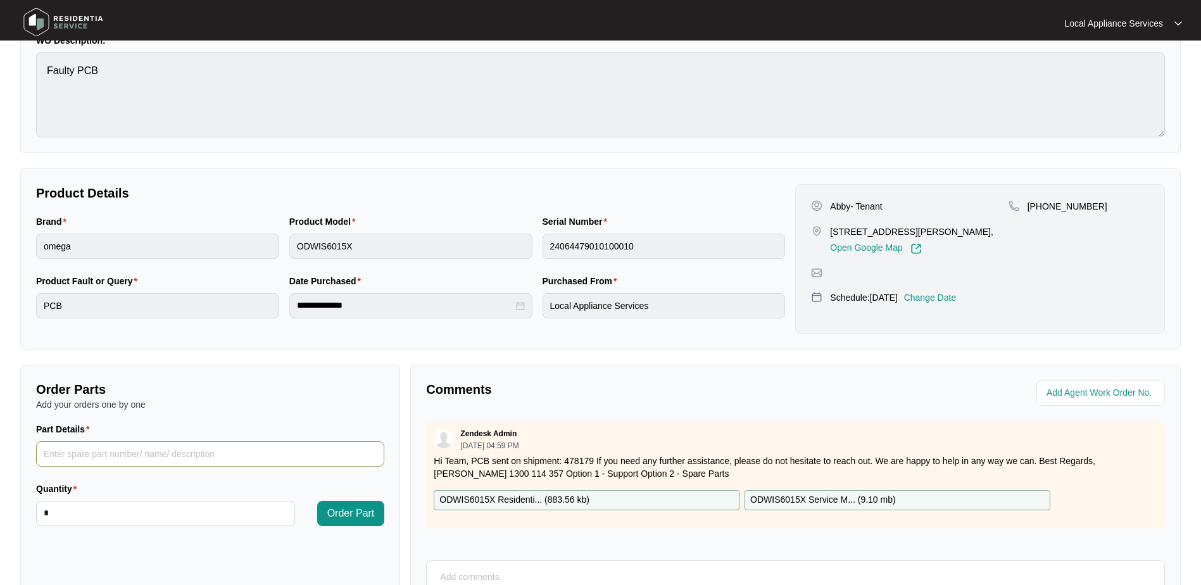
click at [177, 456] on input "Part Details" at bounding box center [210, 453] width 348 height 25
paste input "SP20900"
type input "SP20900"
click at [153, 497] on div "Quantity" at bounding box center [165, 491] width 259 height 19
click at [365, 508] on span "Order Part" at bounding box center [350, 513] width 47 height 15
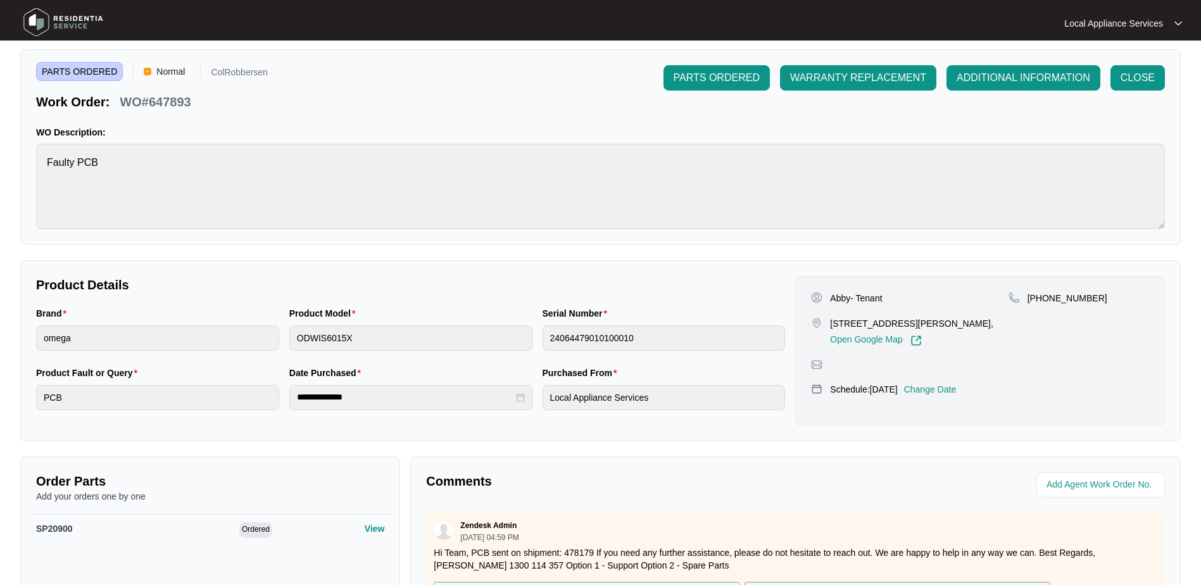
scroll to position [63, 0]
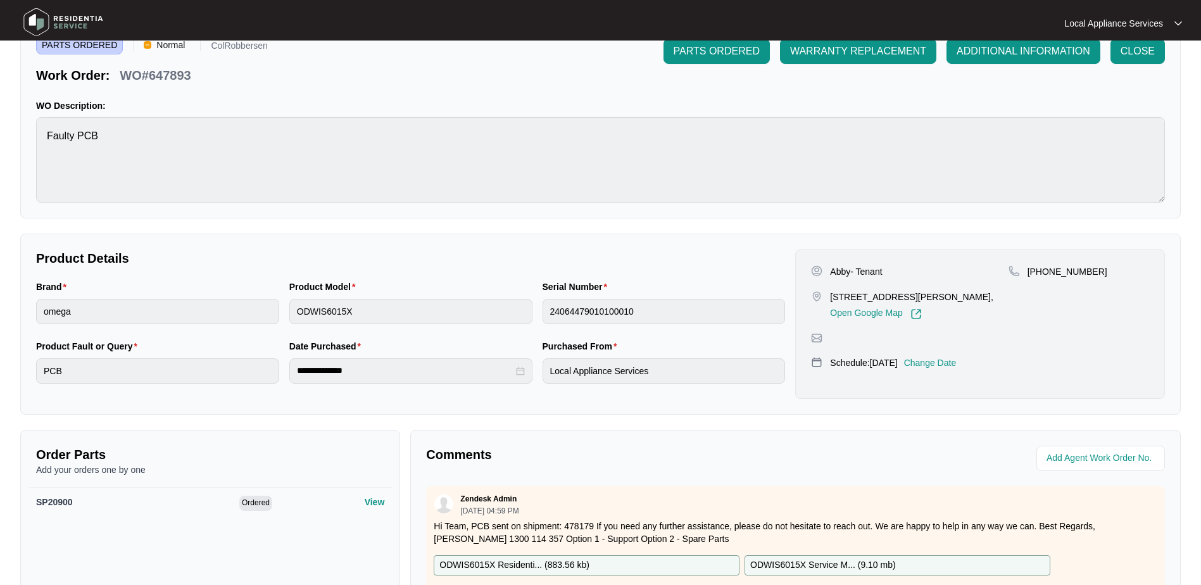
click at [734, 46] on span "PARTS ORDERED" at bounding box center [716, 51] width 86 height 15
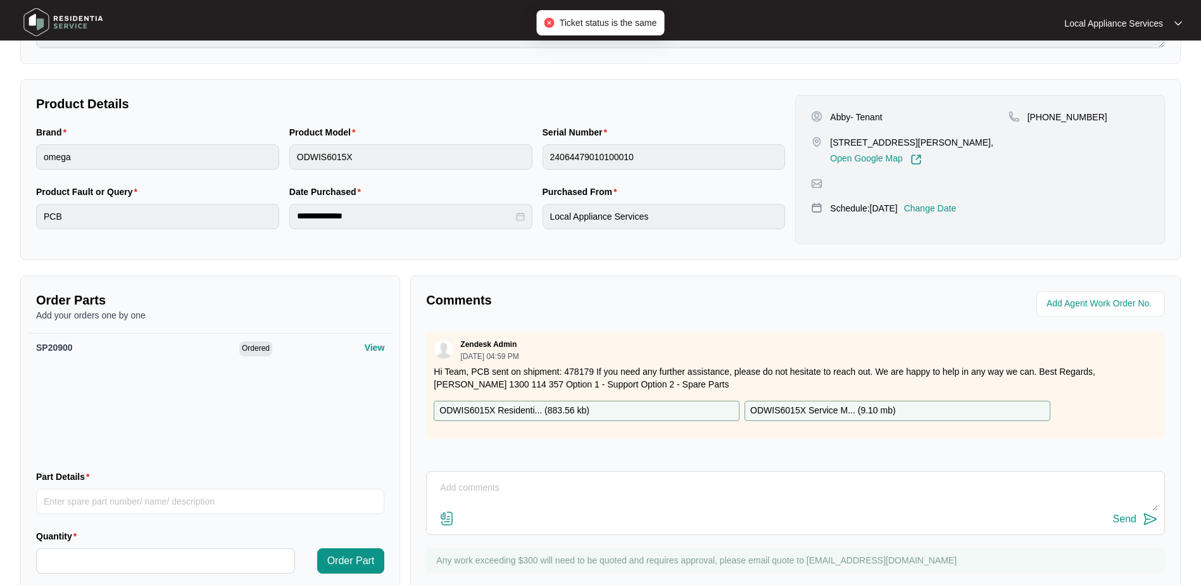
scroll to position [258, 0]
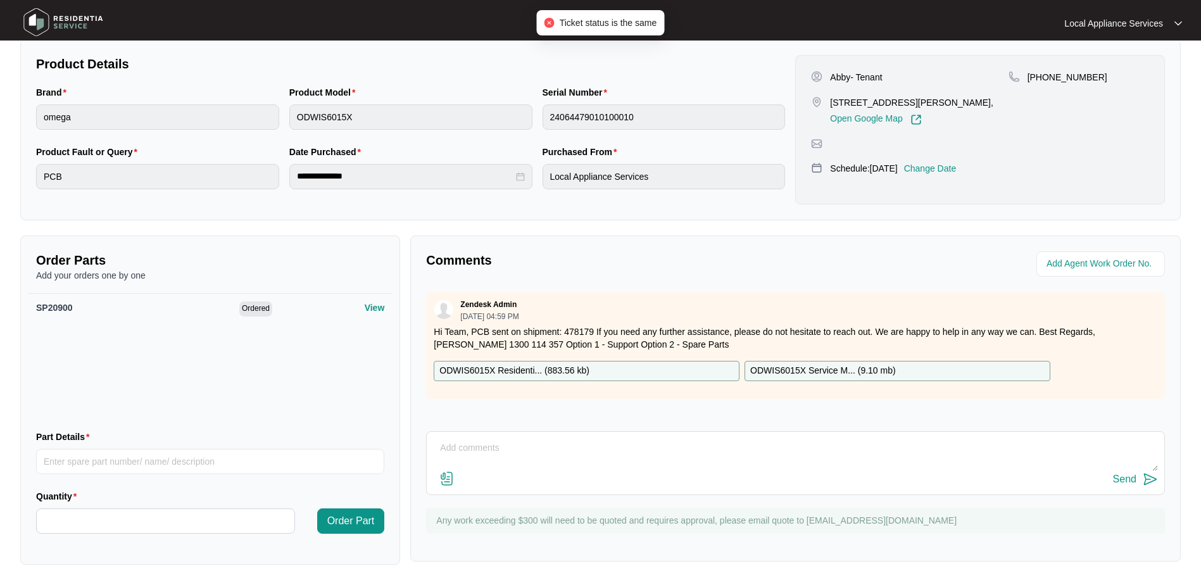
click at [556, 371] on p "ODWIS6015X Residenti... ( 883.56 kb )" at bounding box center [514, 371] width 150 height 14
click at [568, 306] on div "Zendesk Admin [DATE] 04:59 PM" at bounding box center [795, 309] width 723 height 21
click at [515, 432] on div "Send" at bounding box center [795, 463] width 739 height 64
click at [515, 442] on textarea at bounding box center [795, 454] width 725 height 33
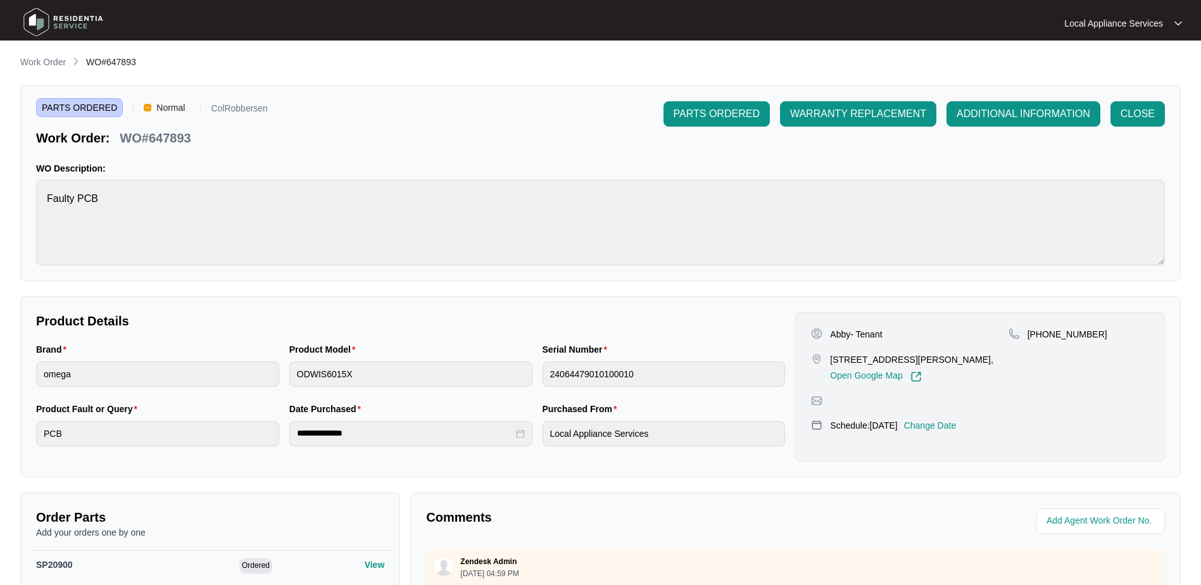
scroll to position [0, 0]
click at [1130, 109] on span "CLOSE" at bounding box center [1137, 114] width 34 height 15
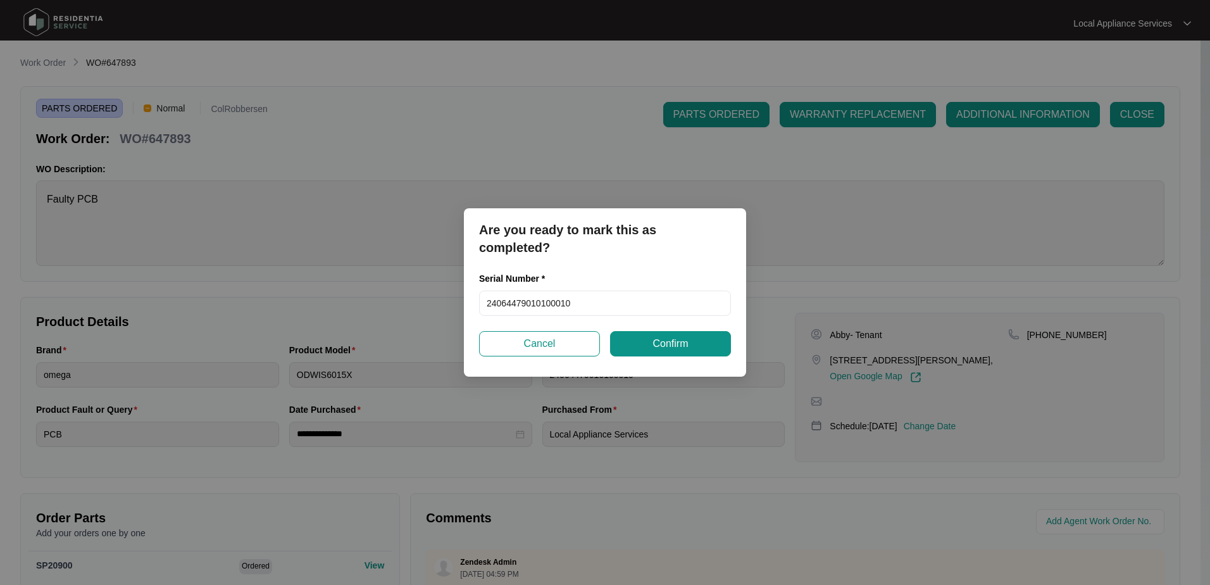
click at [554, 144] on div "Are you ready to mark this as completed? Serial Number * 24064479010100010 Canc…" at bounding box center [605, 292] width 1210 height 585
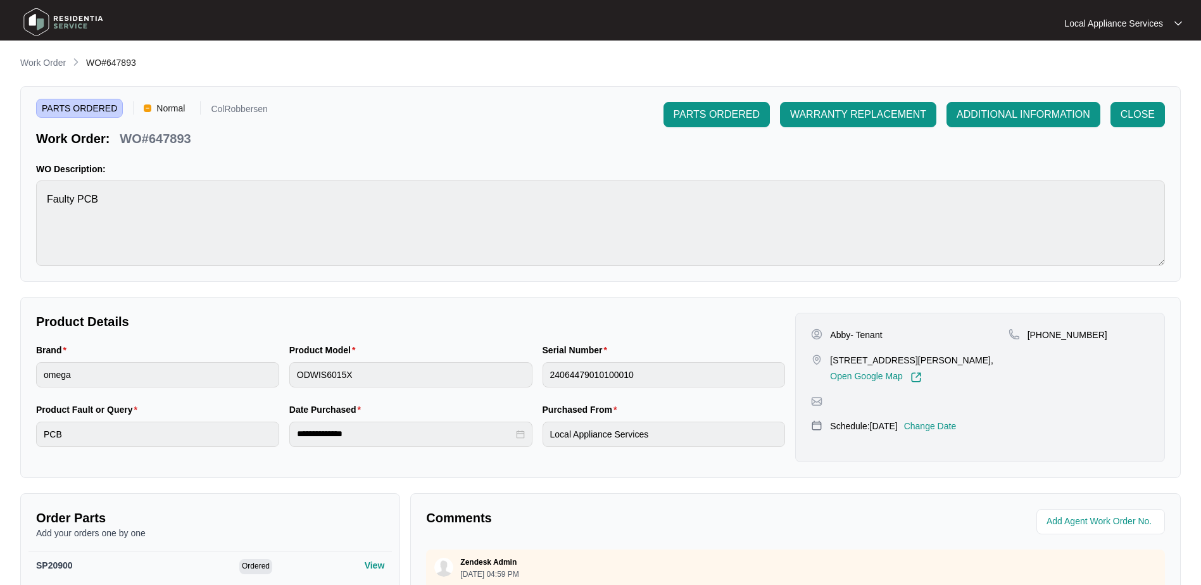
drag, startPoint x: 495, startPoint y: 474, endPoint x: 498, endPoint y: 491, distance: 17.4
click at [495, 475] on div "**********" at bounding box center [600, 387] width 1160 height 181
